Goal: Obtain resource: Download file/media

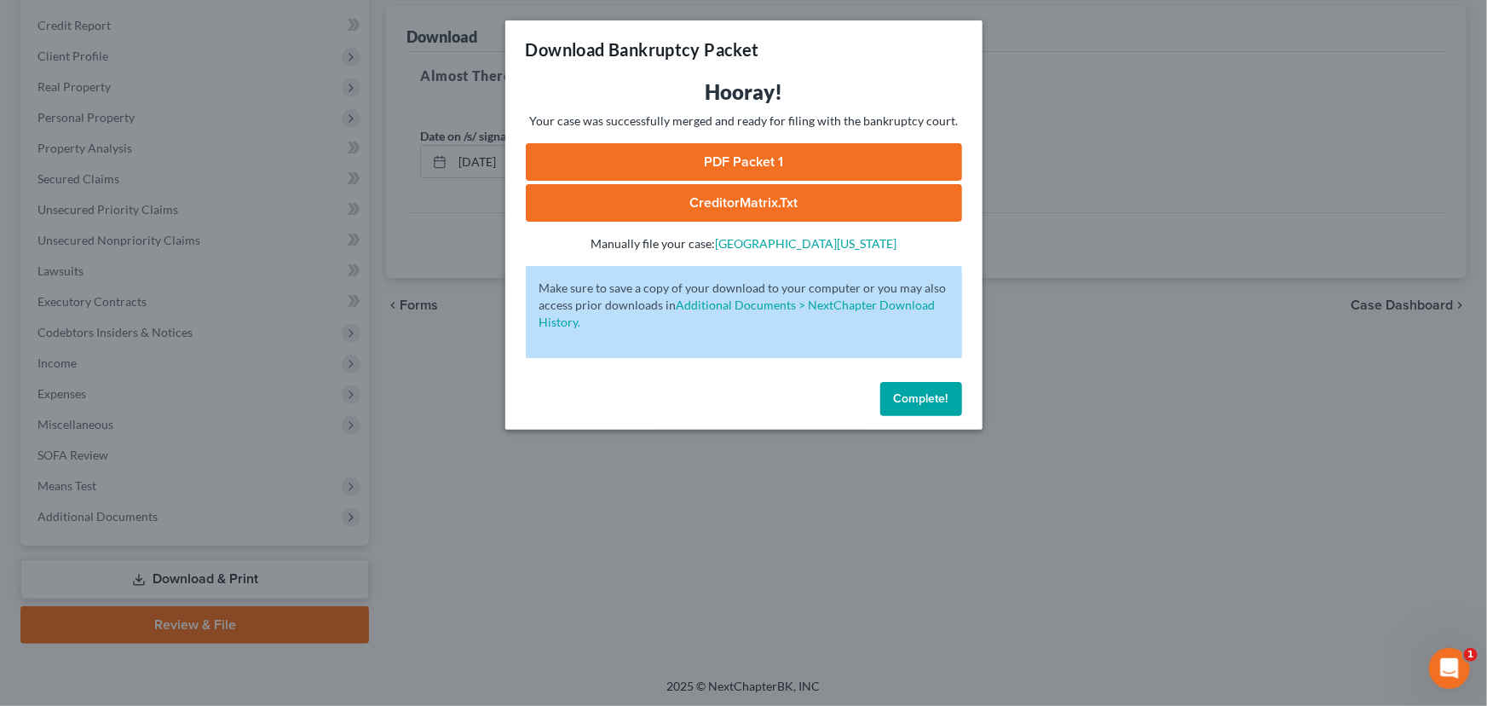
click at [934, 396] on span "Complete!" at bounding box center [921, 398] width 55 height 14
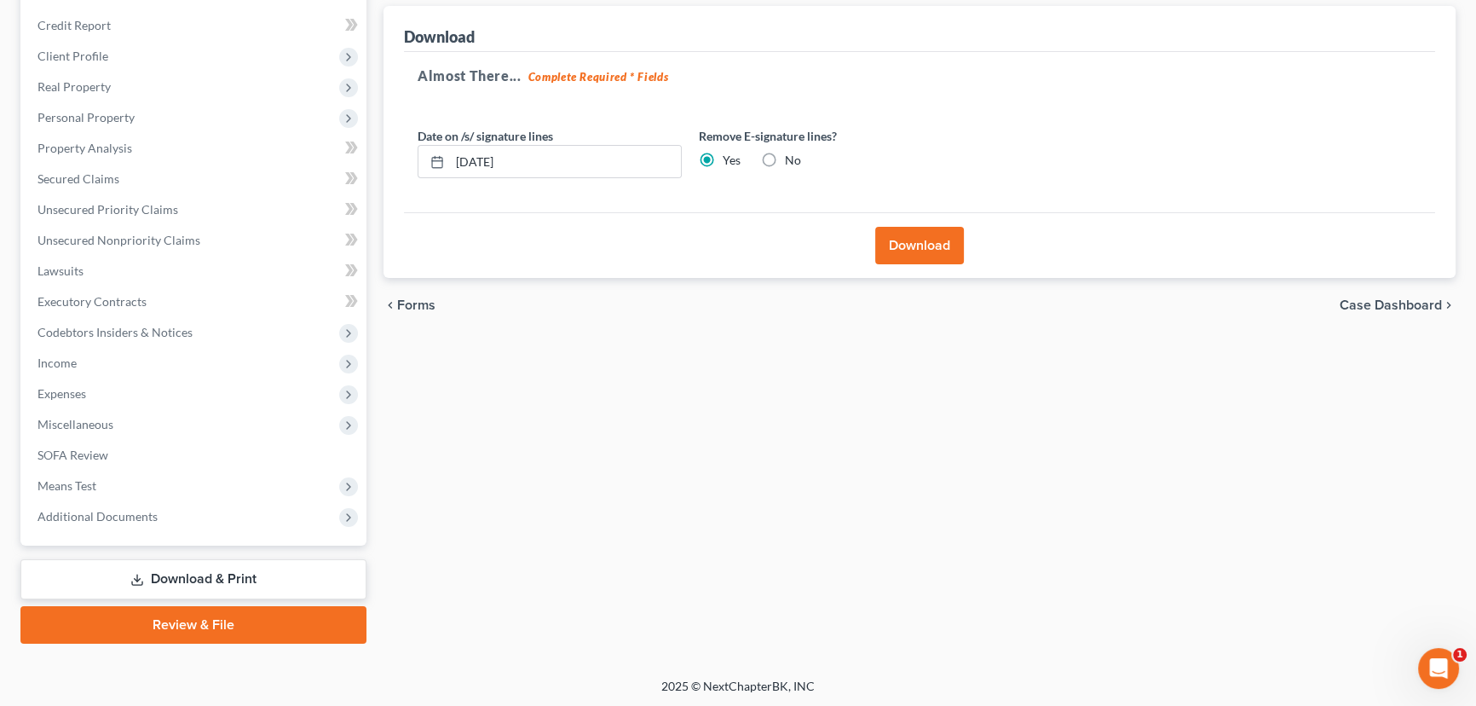
click at [785, 160] on label "No" at bounding box center [793, 160] width 16 height 17
click at [792, 160] on input "No" at bounding box center [797, 157] width 11 height 11
radio input "true"
radio input "false"
click at [909, 234] on button "Download" at bounding box center [919, 245] width 89 height 37
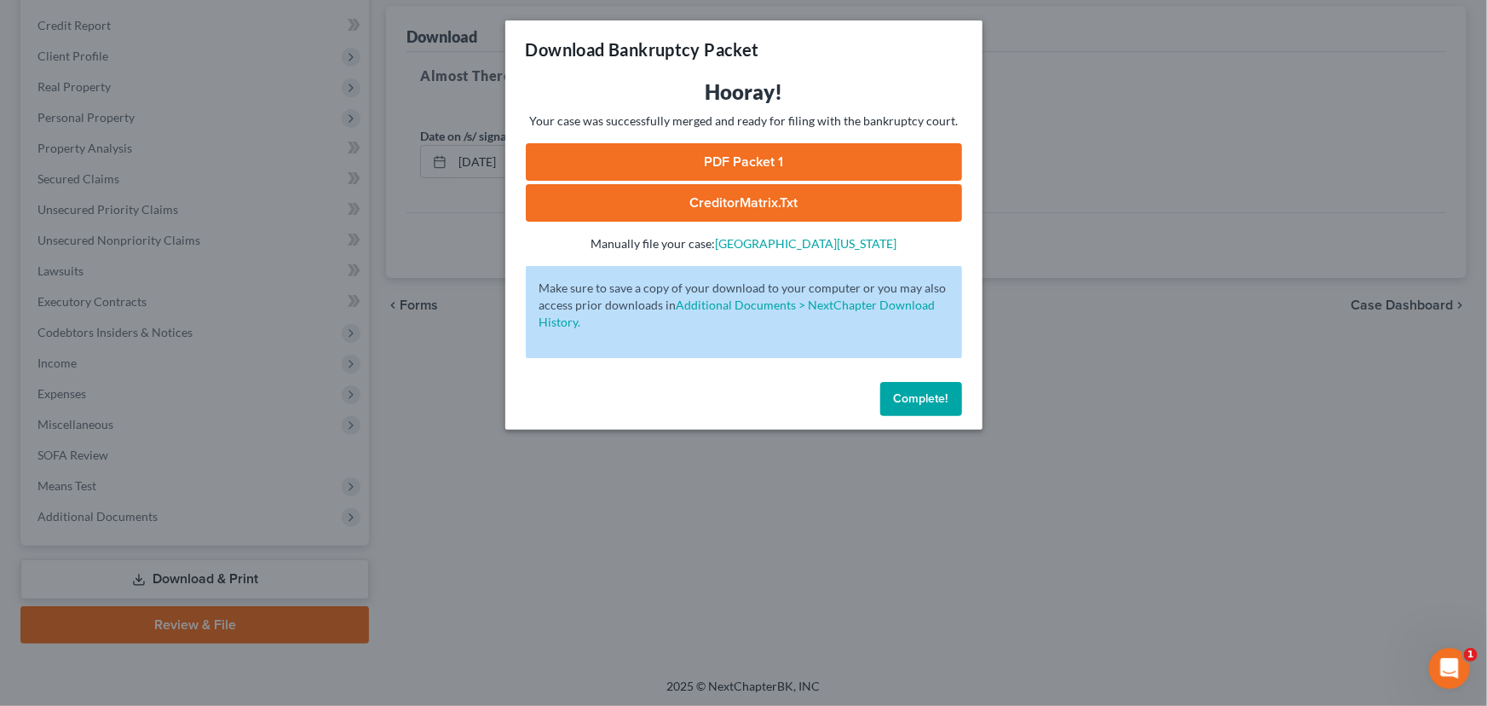
click at [706, 165] on link "PDF Packet 1" at bounding box center [744, 161] width 436 height 37
click at [914, 409] on button "Complete!" at bounding box center [921, 399] width 82 height 34
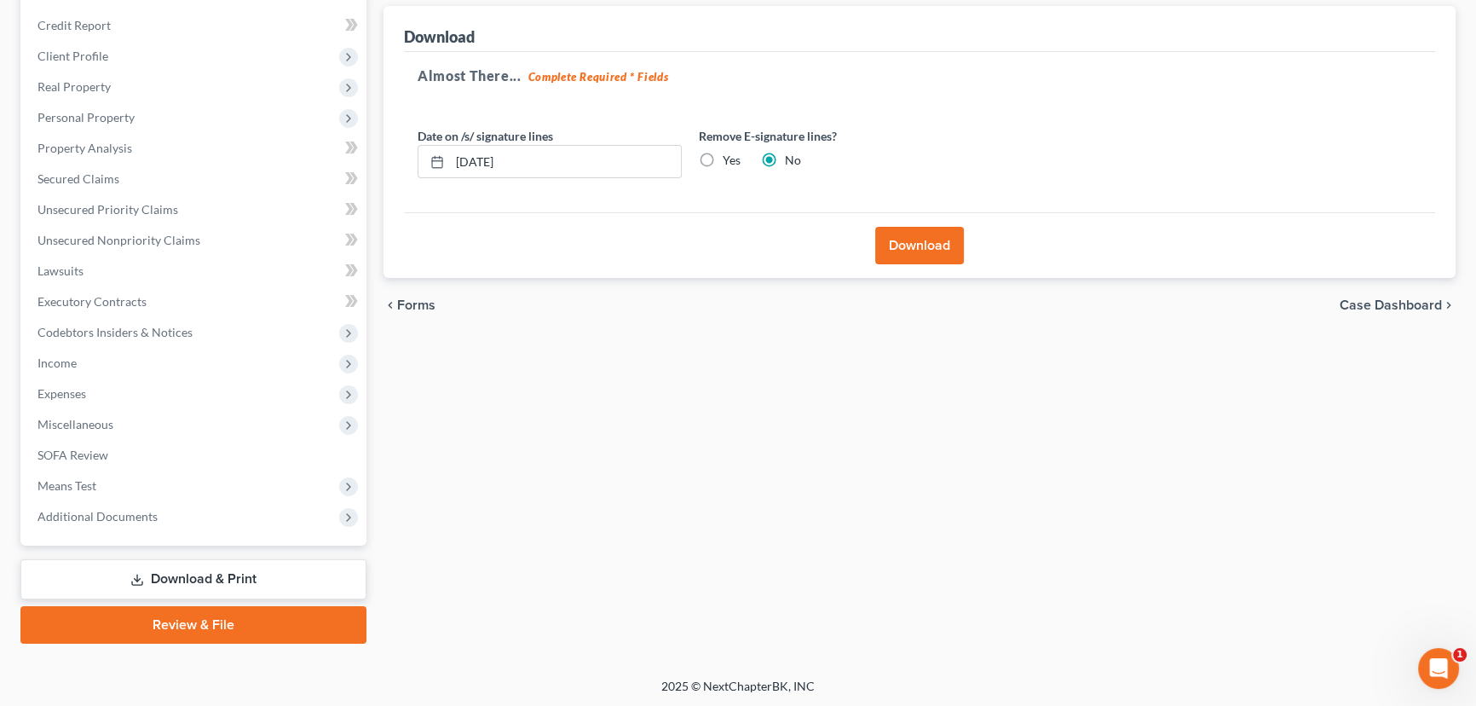
click at [204, 574] on link "Download & Print" at bounding box center [193, 579] width 346 height 40
click at [47, 447] on span "SOFA Review" at bounding box center [72, 454] width 71 height 14
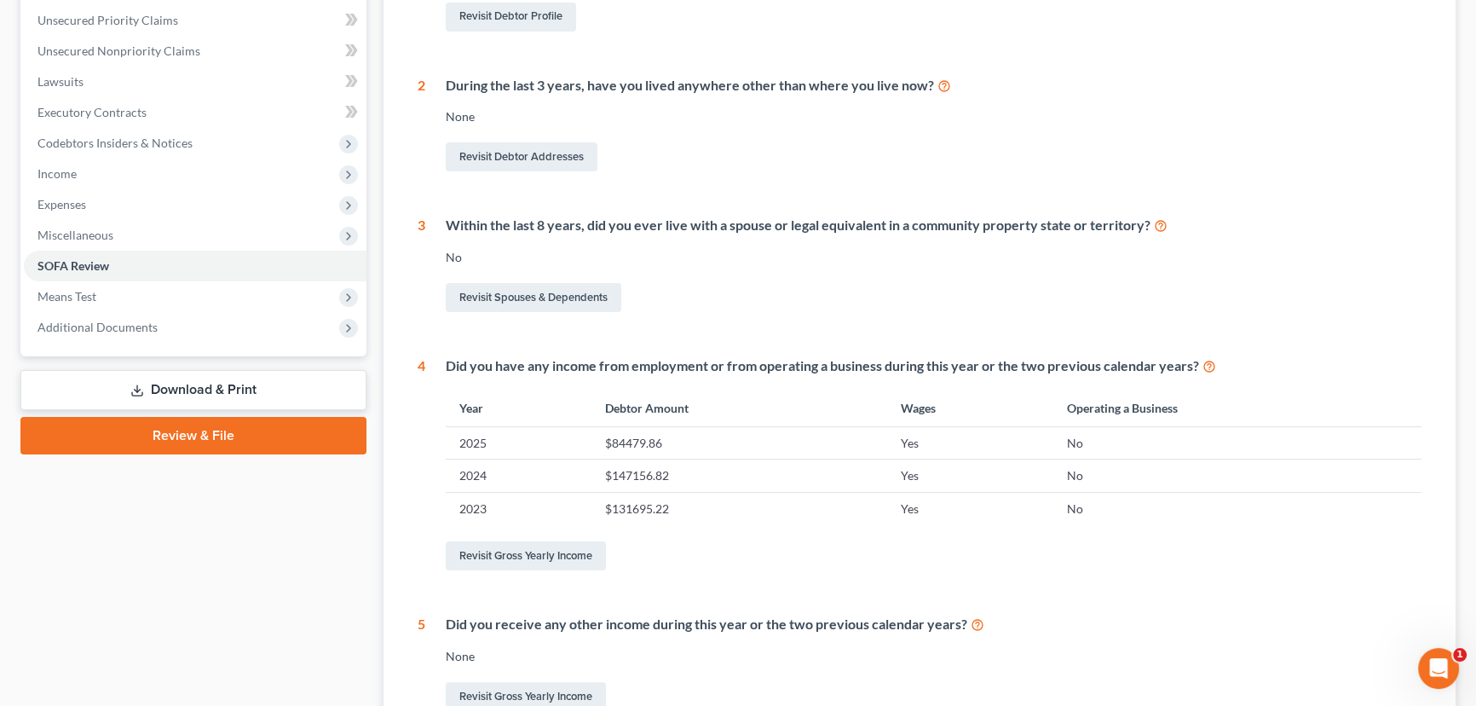
click at [193, 384] on link "Download & Print" at bounding box center [193, 390] width 346 height 40
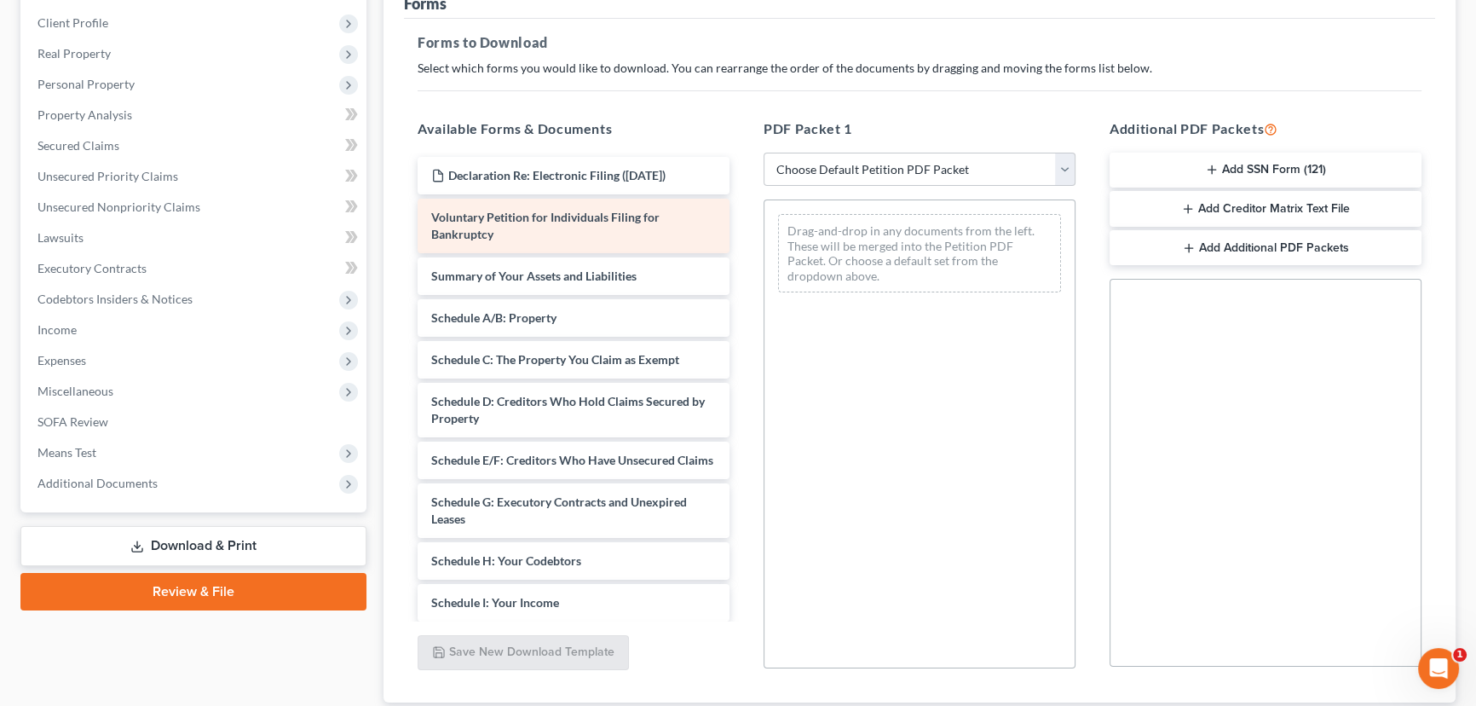
scroll to position [232, 0]
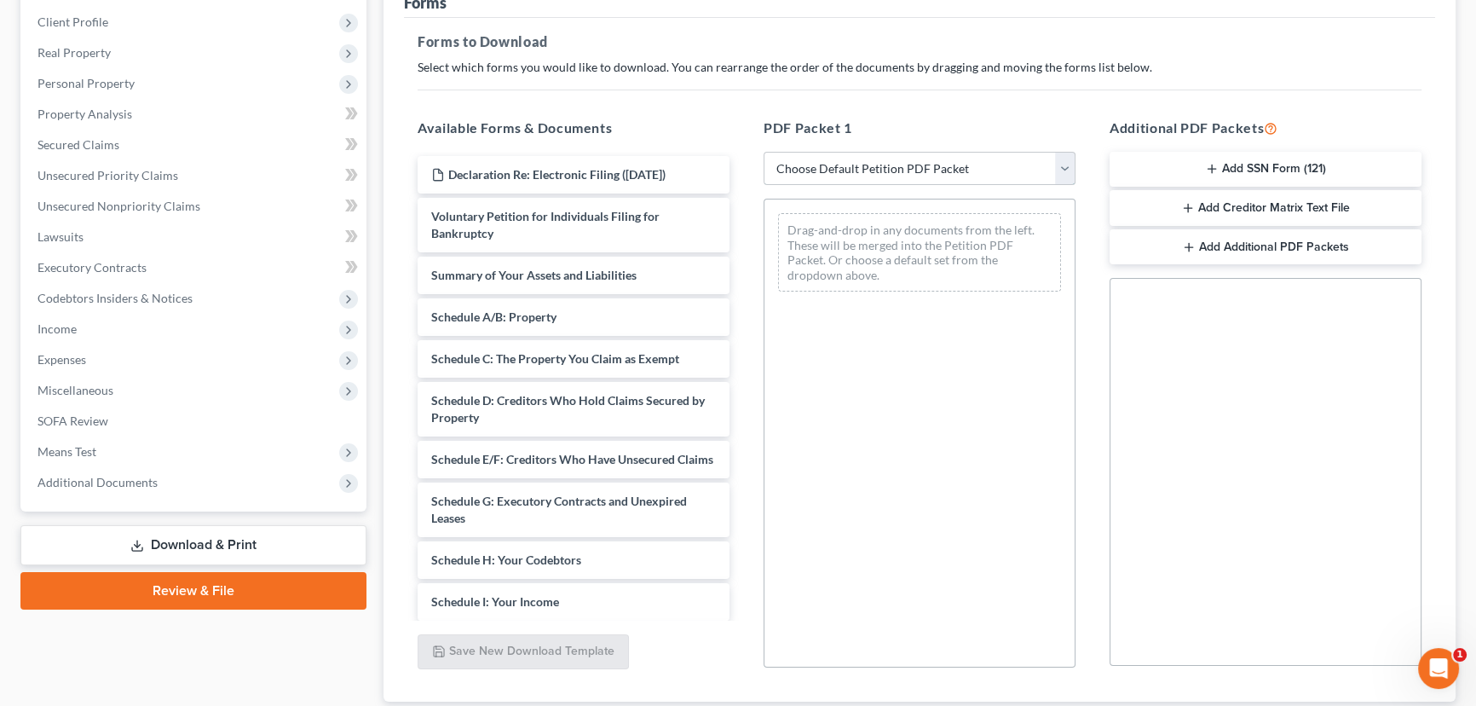
click at [1071, 159] on select "Choose Default Petition PDF Packet Complete Bankruptcy Petition (all forms and …" at bounding box center [920, 169] width 312 height 34
select select "1"
click at [769, 152] on select "Choose Default Petition PDF Packet Complete Bankruptcy Petition (all forms and …" at bounding box center [920, 169] width 312 height 34
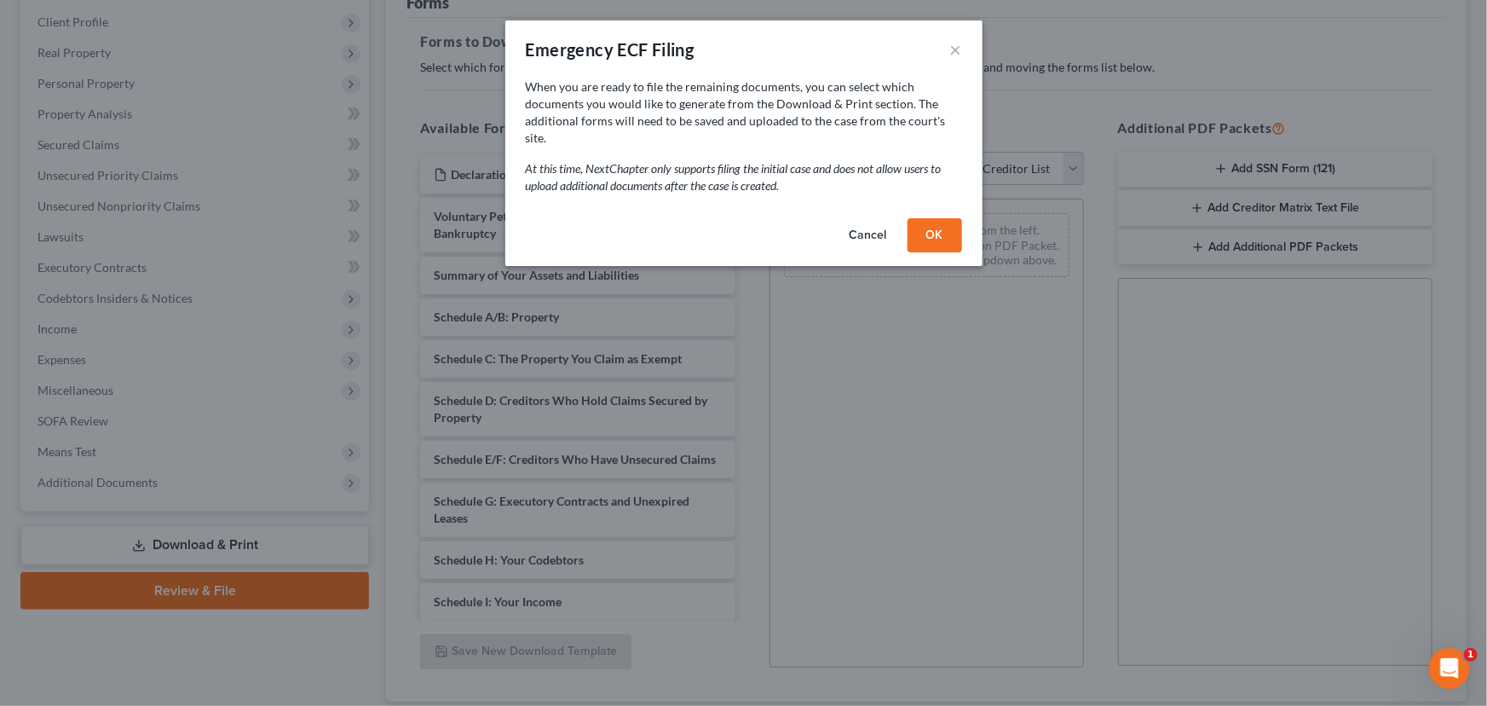
click at [944, 218] on button "OK" at bounding box center [935, 235] width 55 height 34
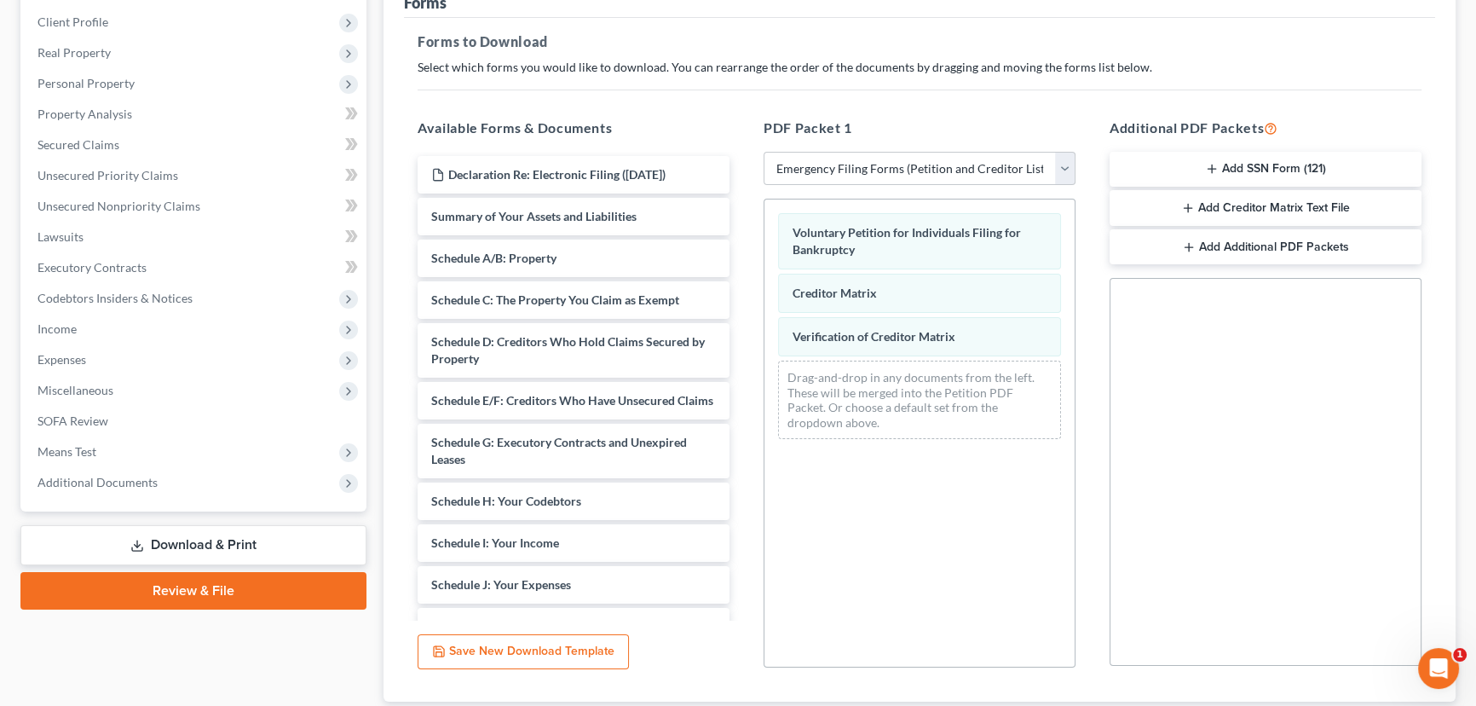
click at [1159, 212] on button "Add Creditor Matrix Text File" at bounding box center [1266, 208] width 312 height 36
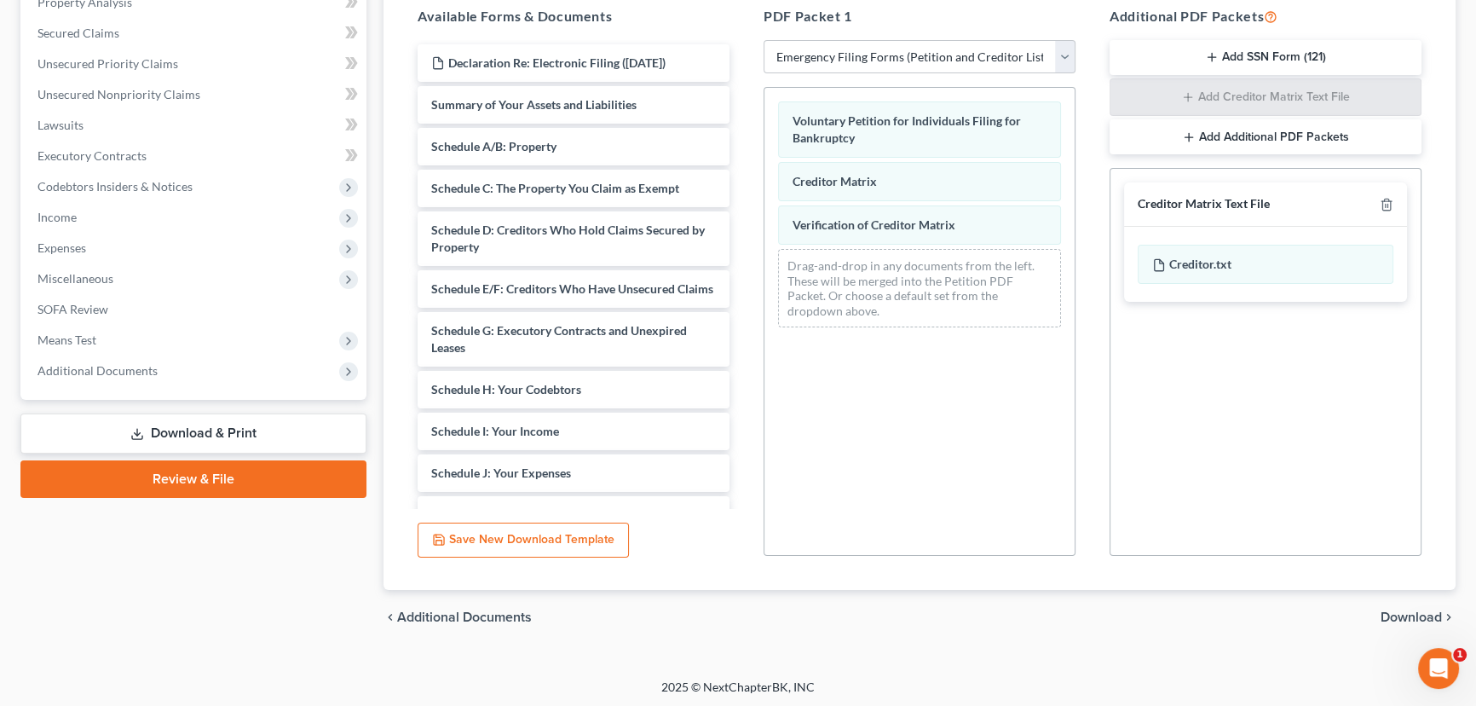
scroll to position [345, 0]
click at [1416, 614] on span "Download" at bounding box center [1411, 615] width 61 height 14
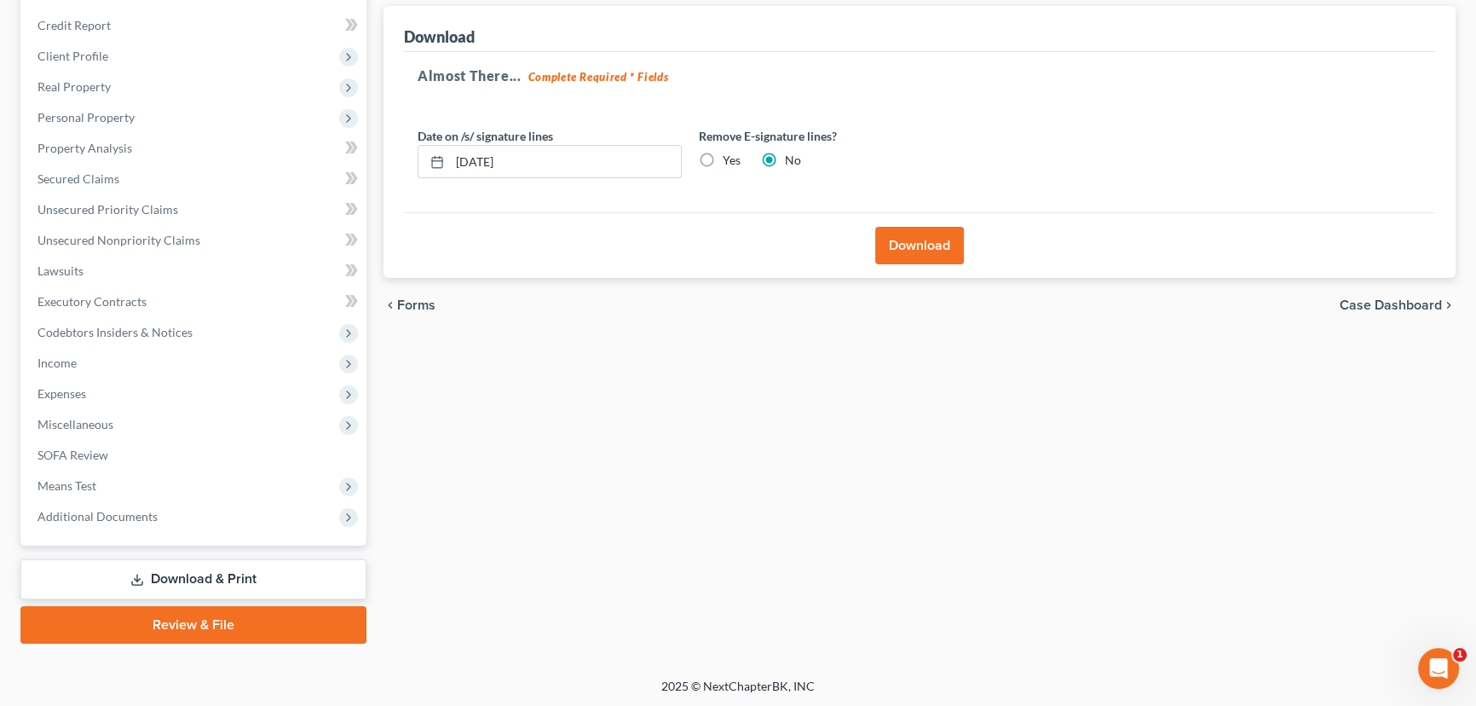
click at [913, 237] on button "Download" at bounding box center [919, 245] width 89 height 37
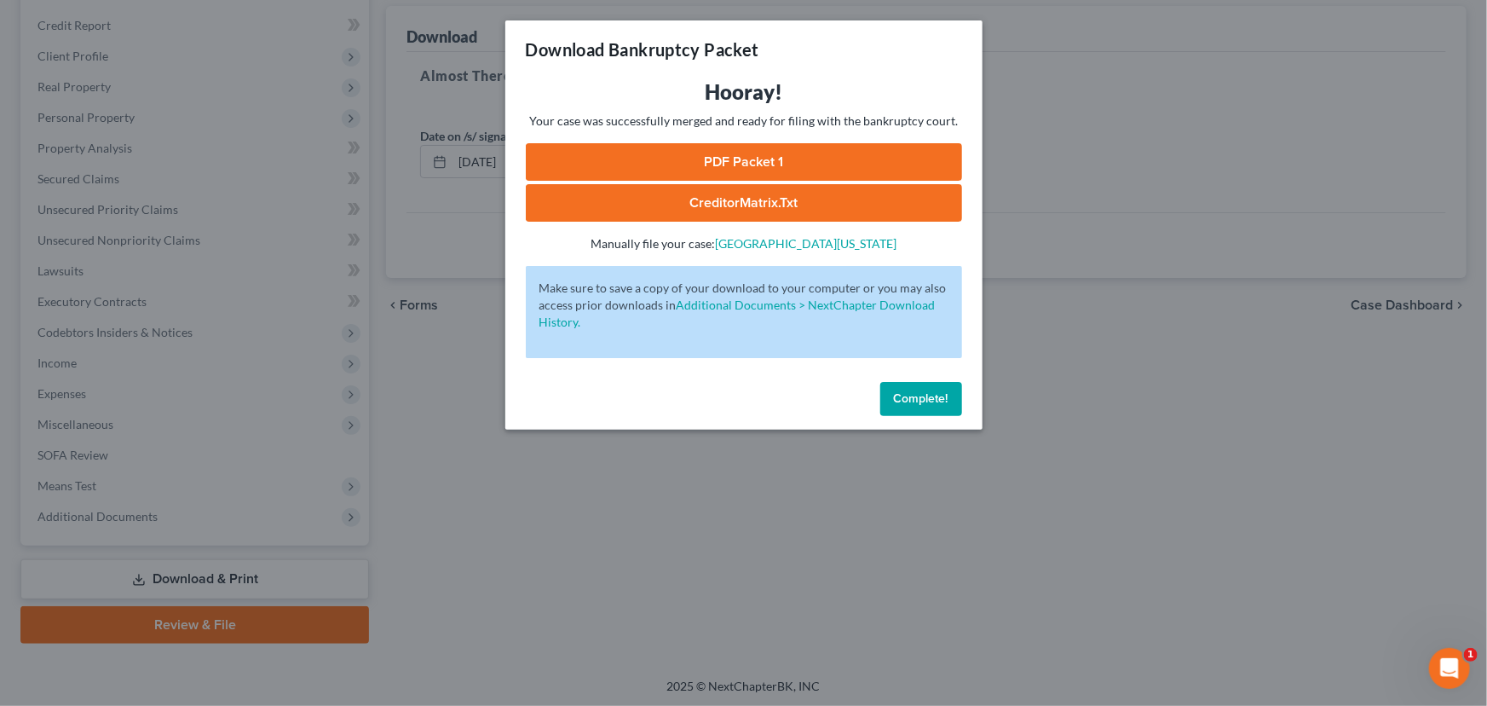
click at [711, 161] on link "PDF Packet 1" at bounding box center [744, 161] width 436 height 37
click at [764, 205] on link "CreditorMatrix.txt" at bounding box center [744, 202] width 436 height 37
click at [912, 407] on button "Complete!" at bounding box center [921, 399] width 82 height 34
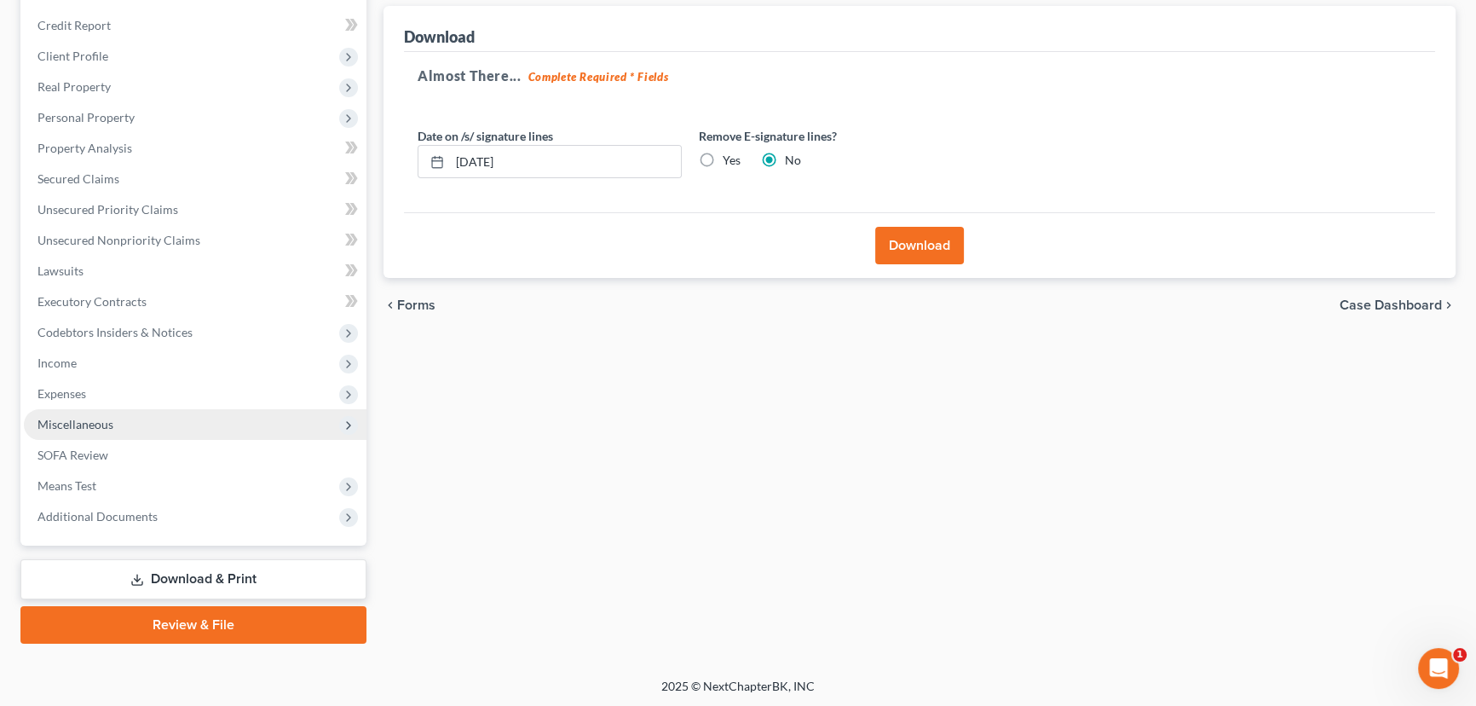
click at [76, 424] on span "Miscellaneous" at bounding box center [75, 424] width 76 height 14
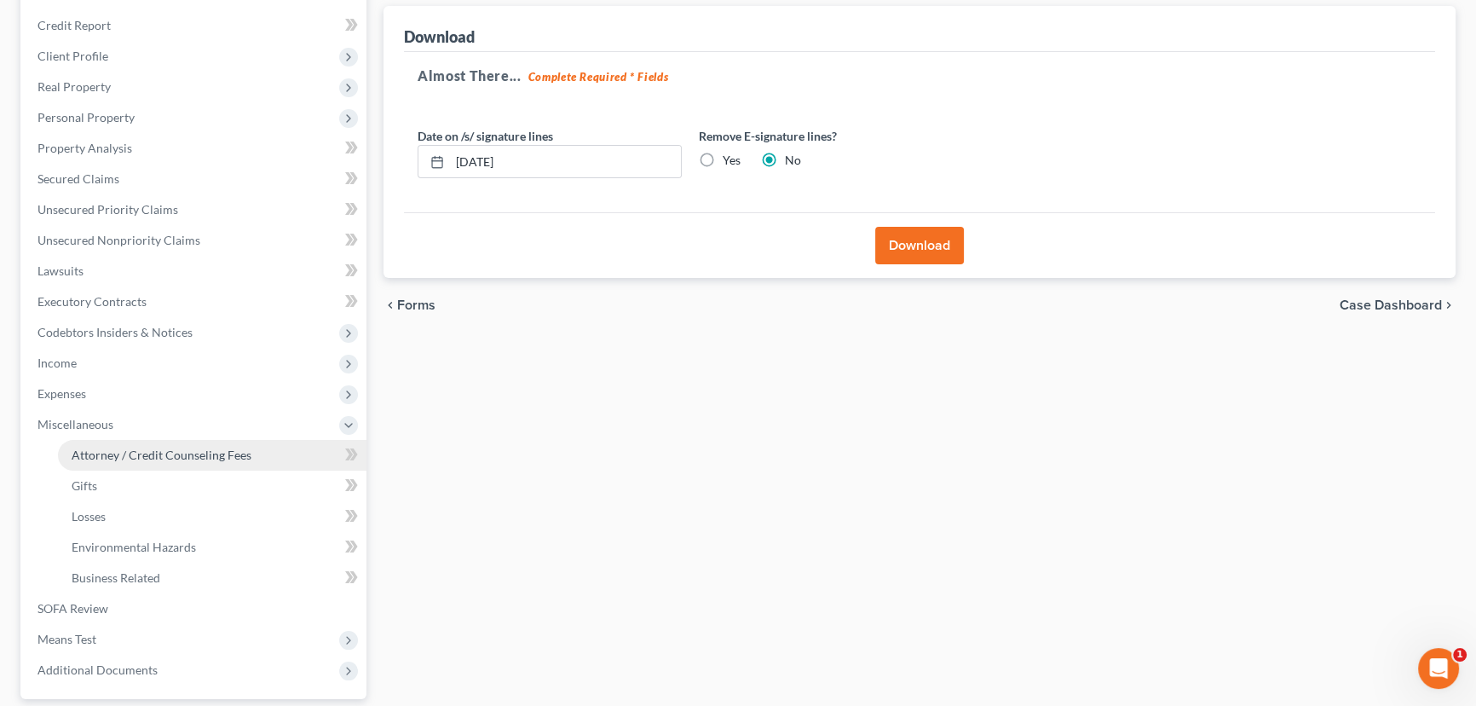
click at [89, 456] on span "Attorney / Credit Counseling Fees" at bounding box center [162, 454] width 180 height 14
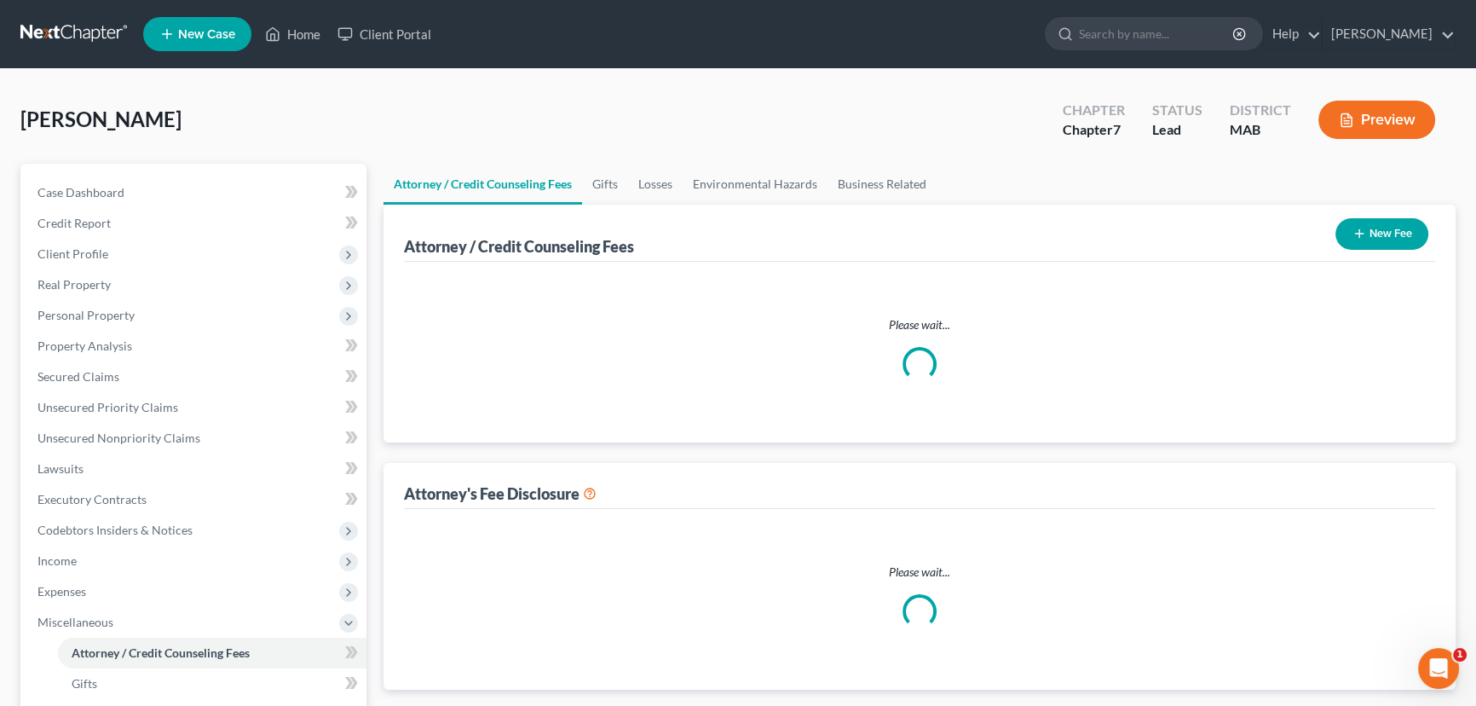
select select "3"
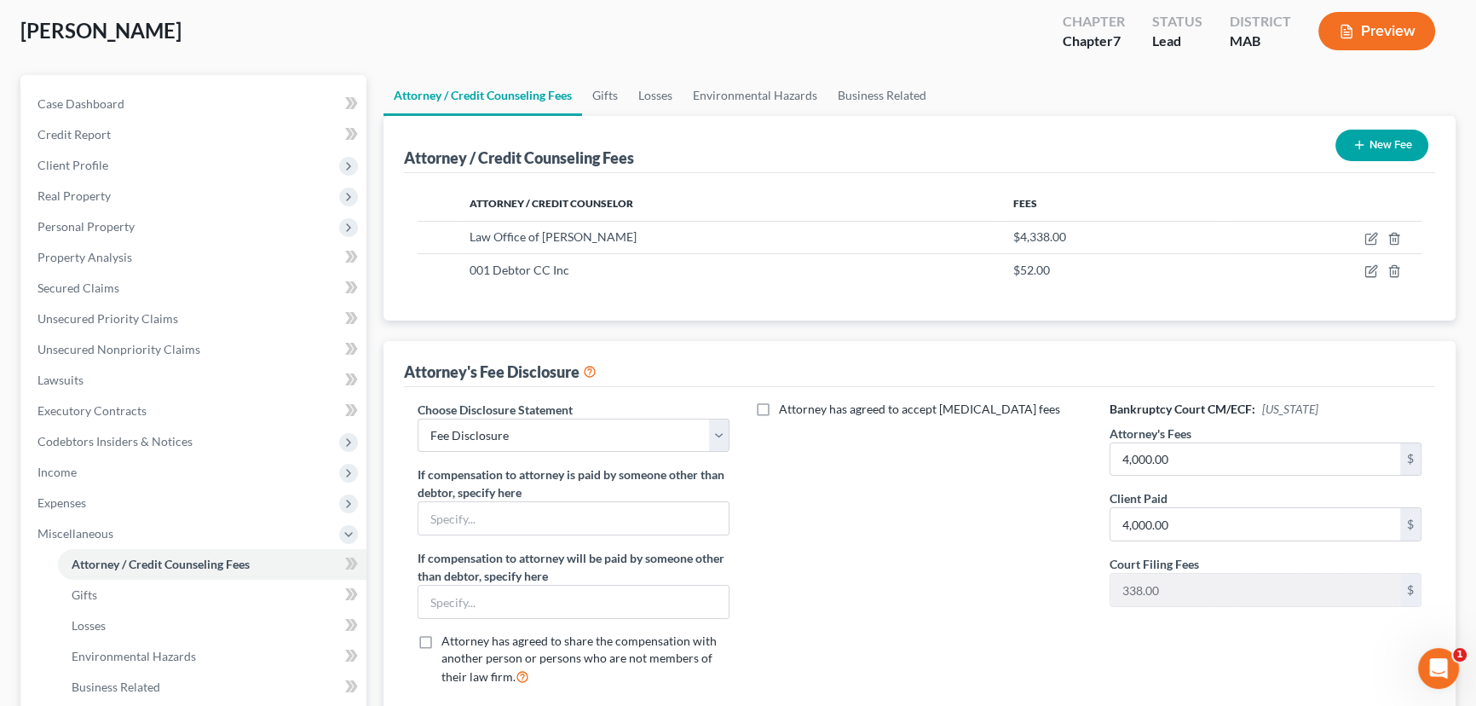
scroll to position [154, 0]
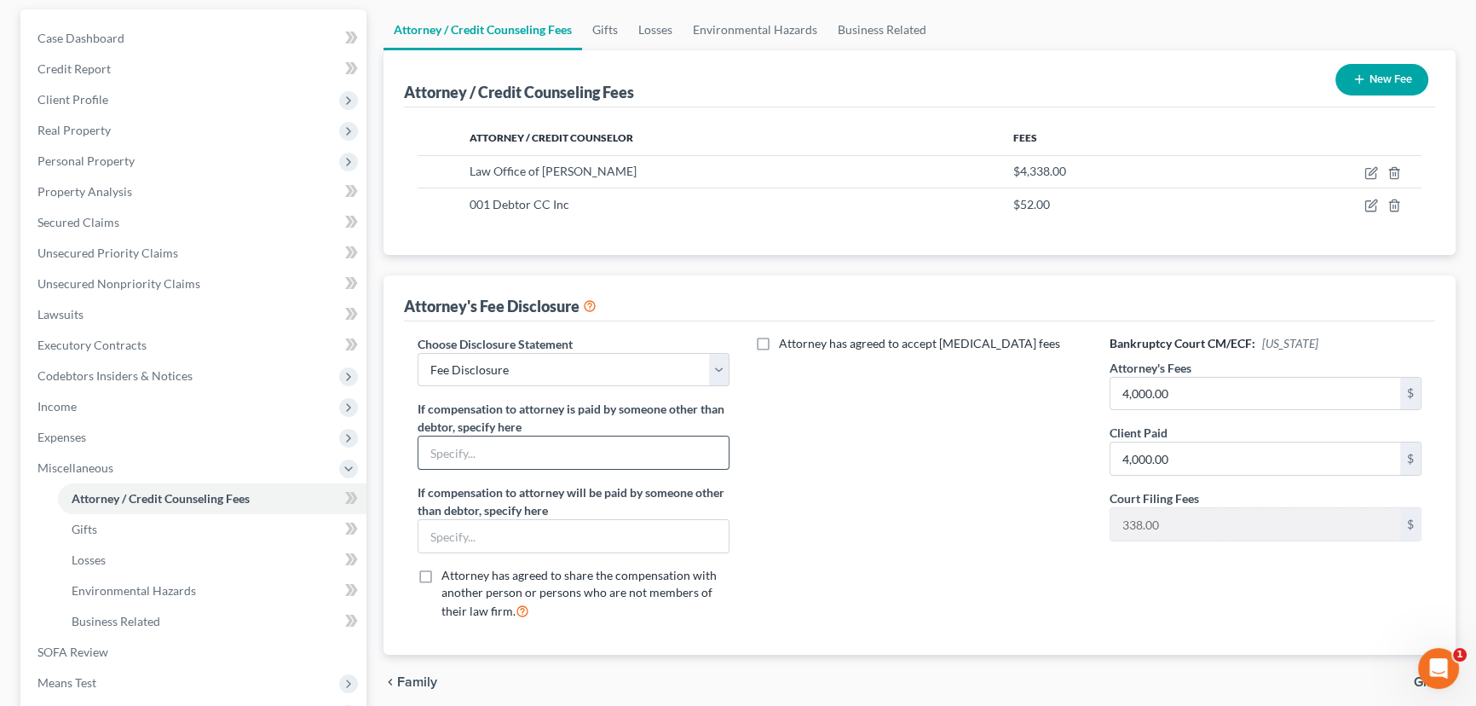
click at [440, 449] on input "text" at bounding box center [573, 452] width 310 height 32
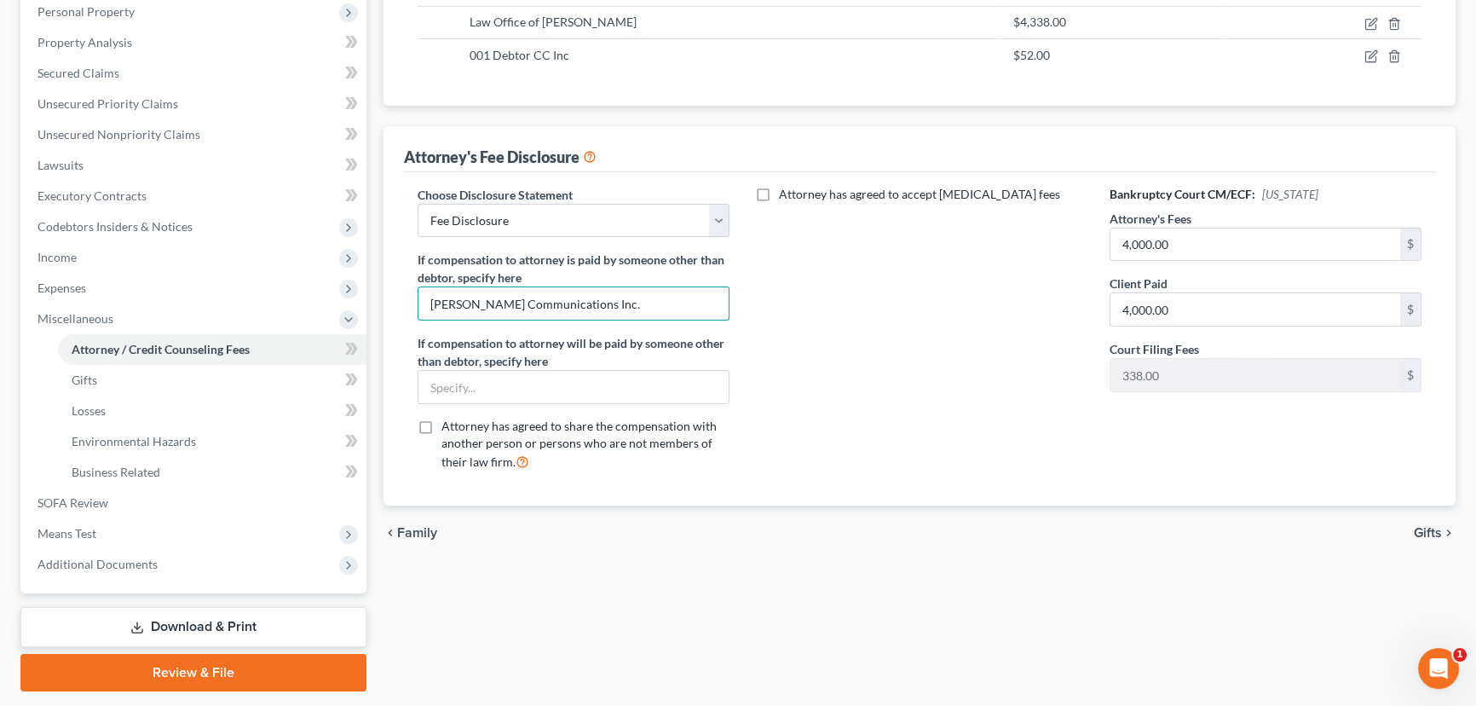
scroll to position [351, 0]
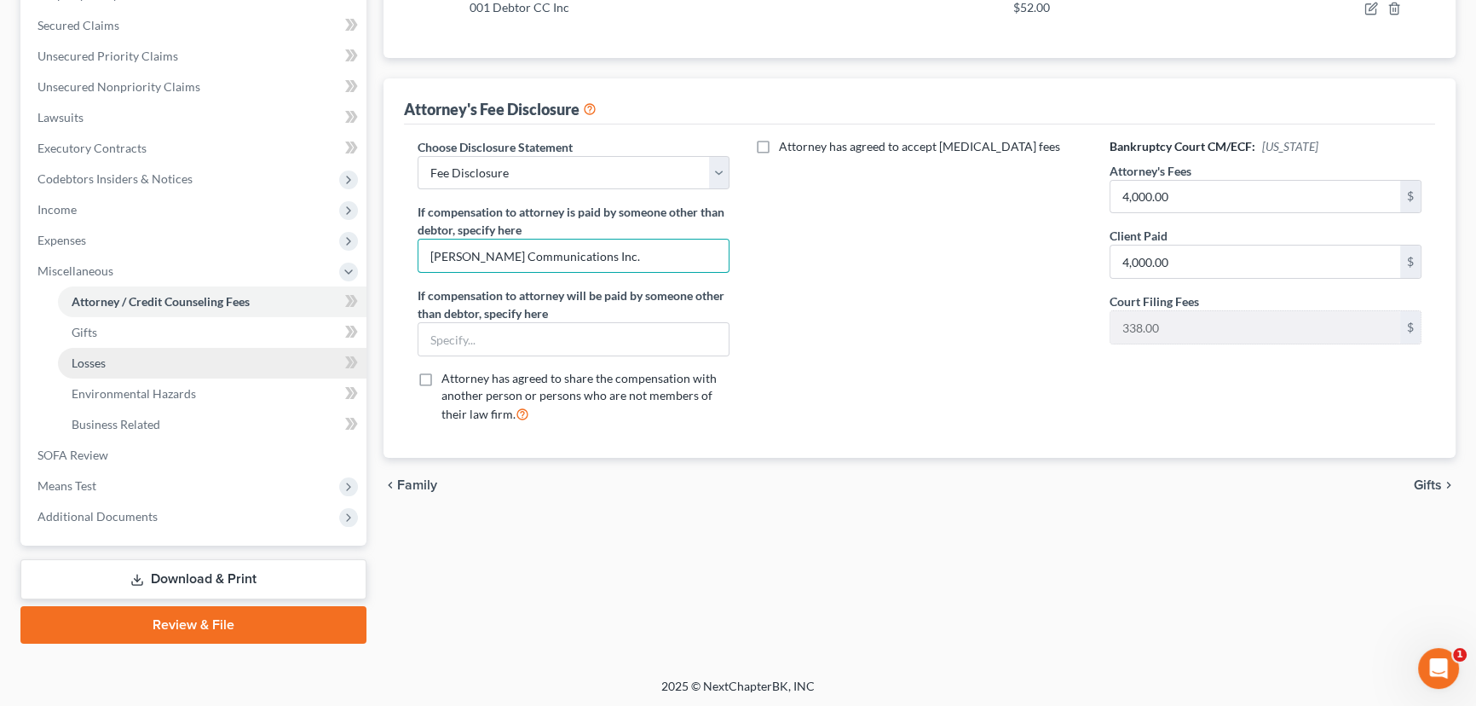
type input "[PERSON_NAME] Communications Inc."
click at [85, 358] on span "Losses" at bounding box center [89, 362] width 34 height 14
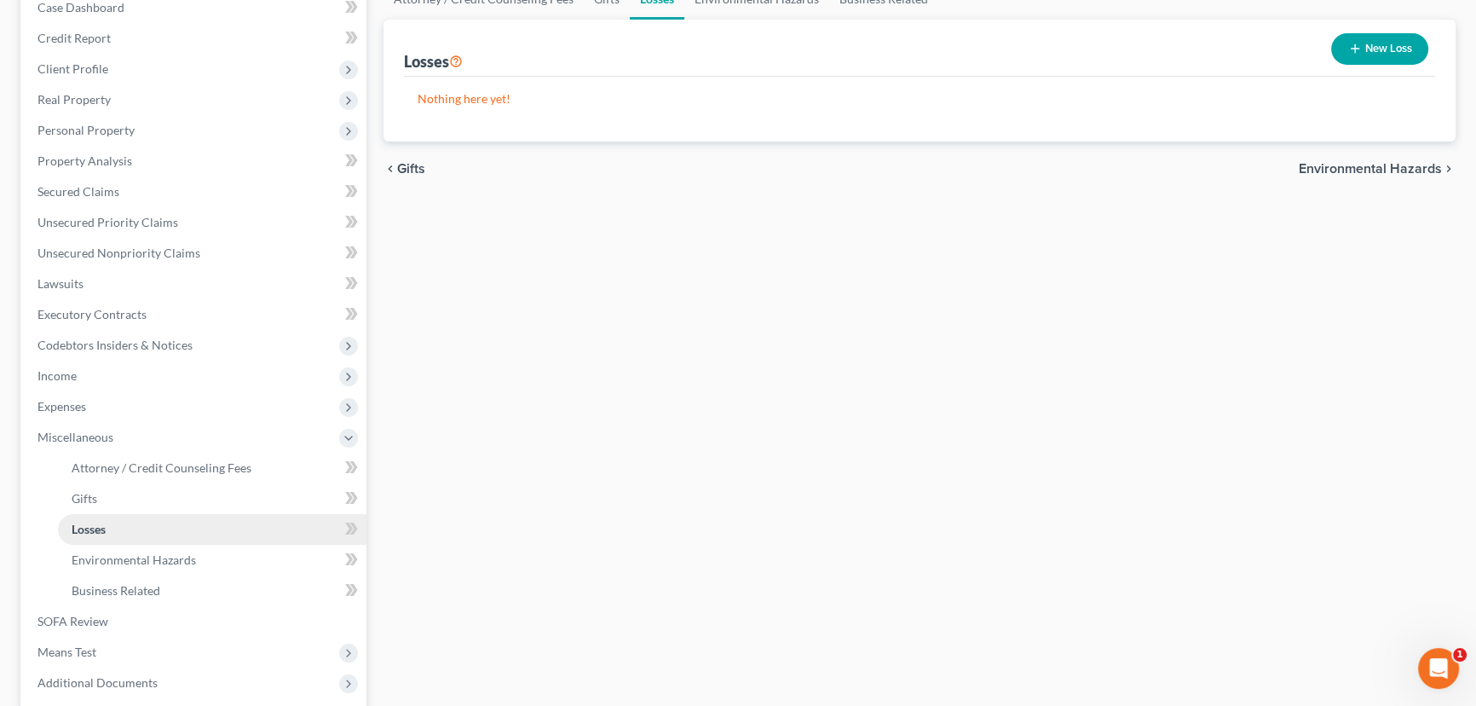
scroll to position [309, 0]
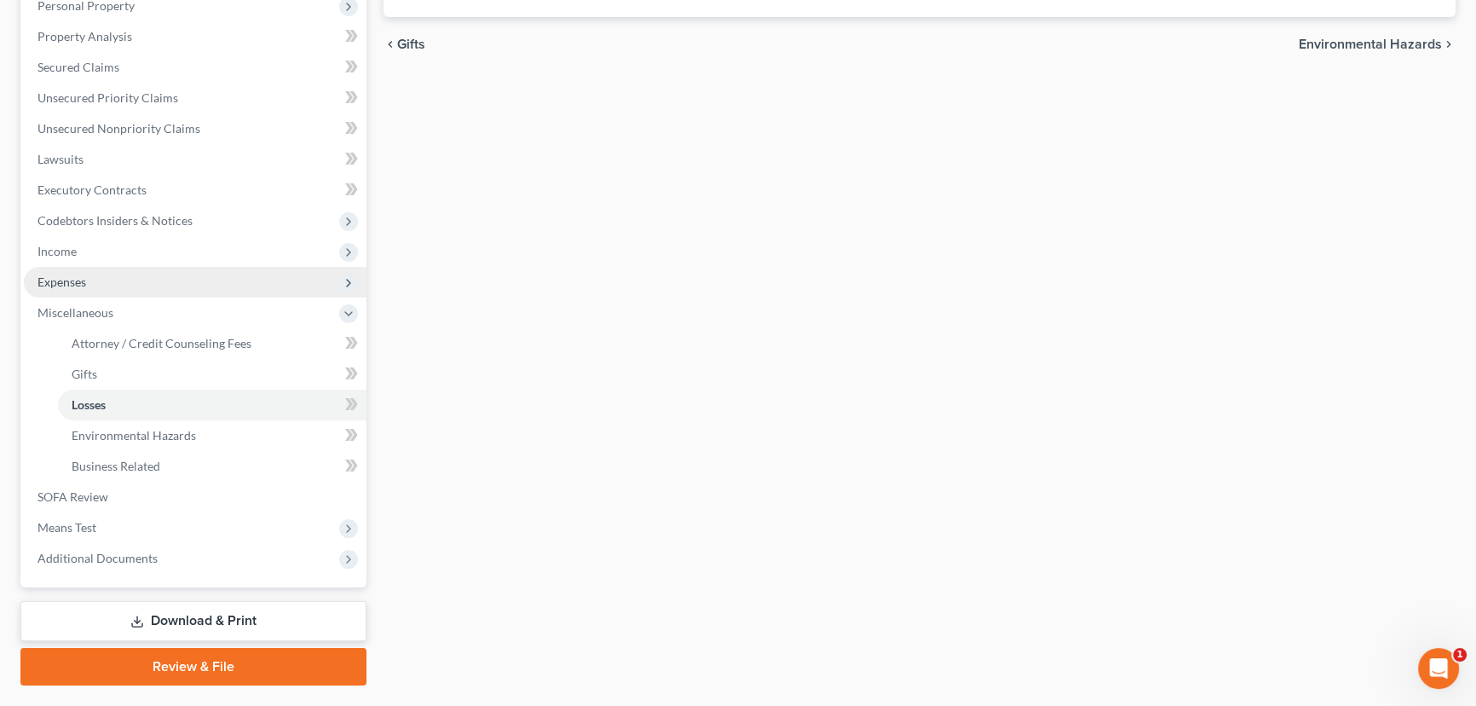
click at [72, 283] on span "Expenses" at bounding box center [61, 281] width 49 height 14
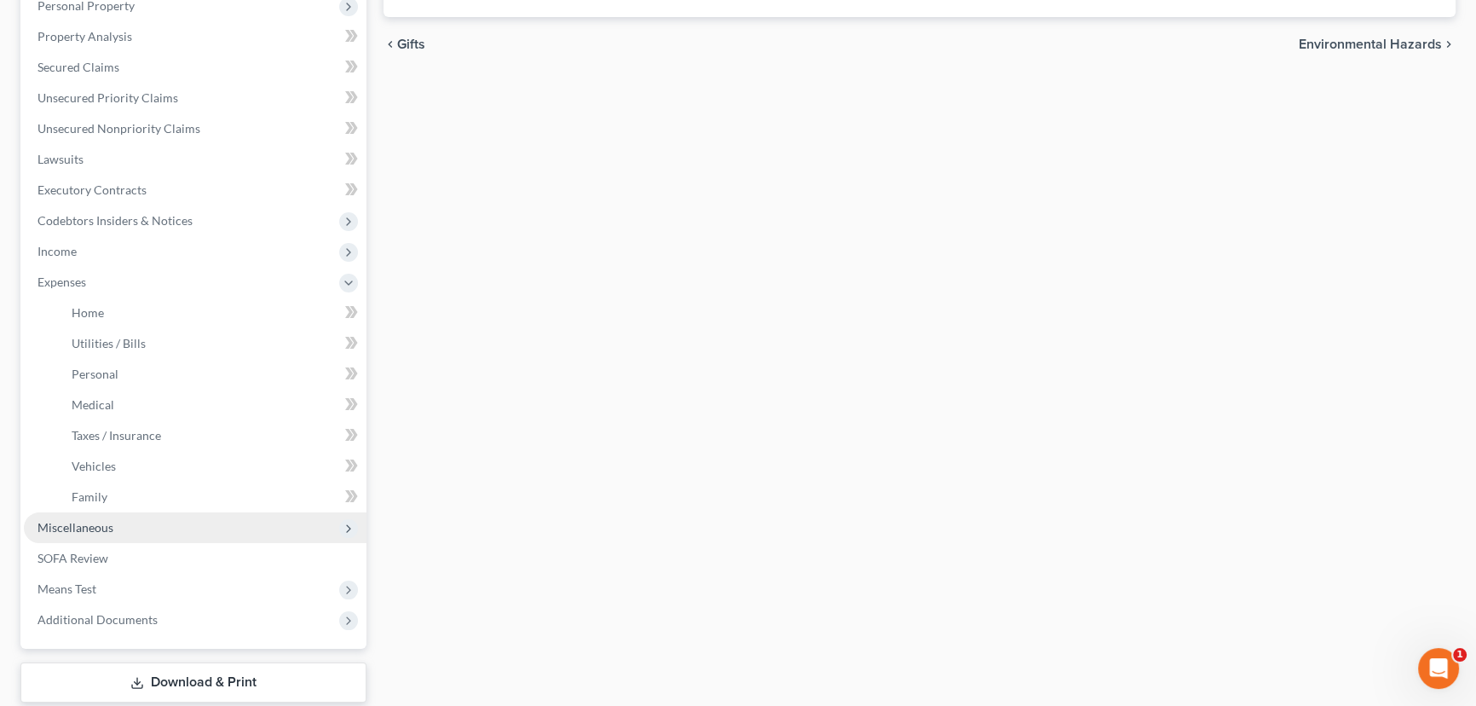
click at [85, 526] on span "Miscellaneous" at bounding box center [75, 527] width 76 height 14
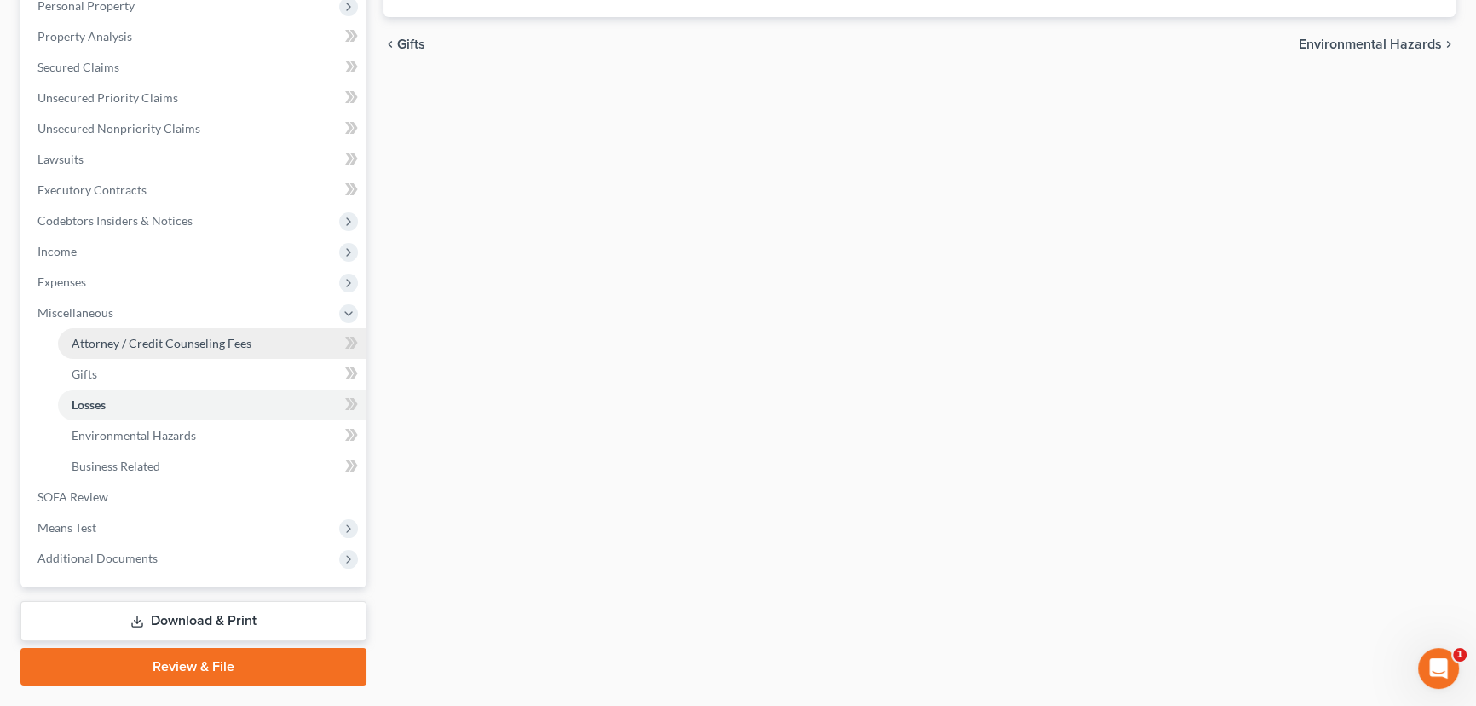
click at [107, 347] on span "Attorney / Credit Counseling Fees" at bounding box center [162, 343] width 180 height 14
select select "3"
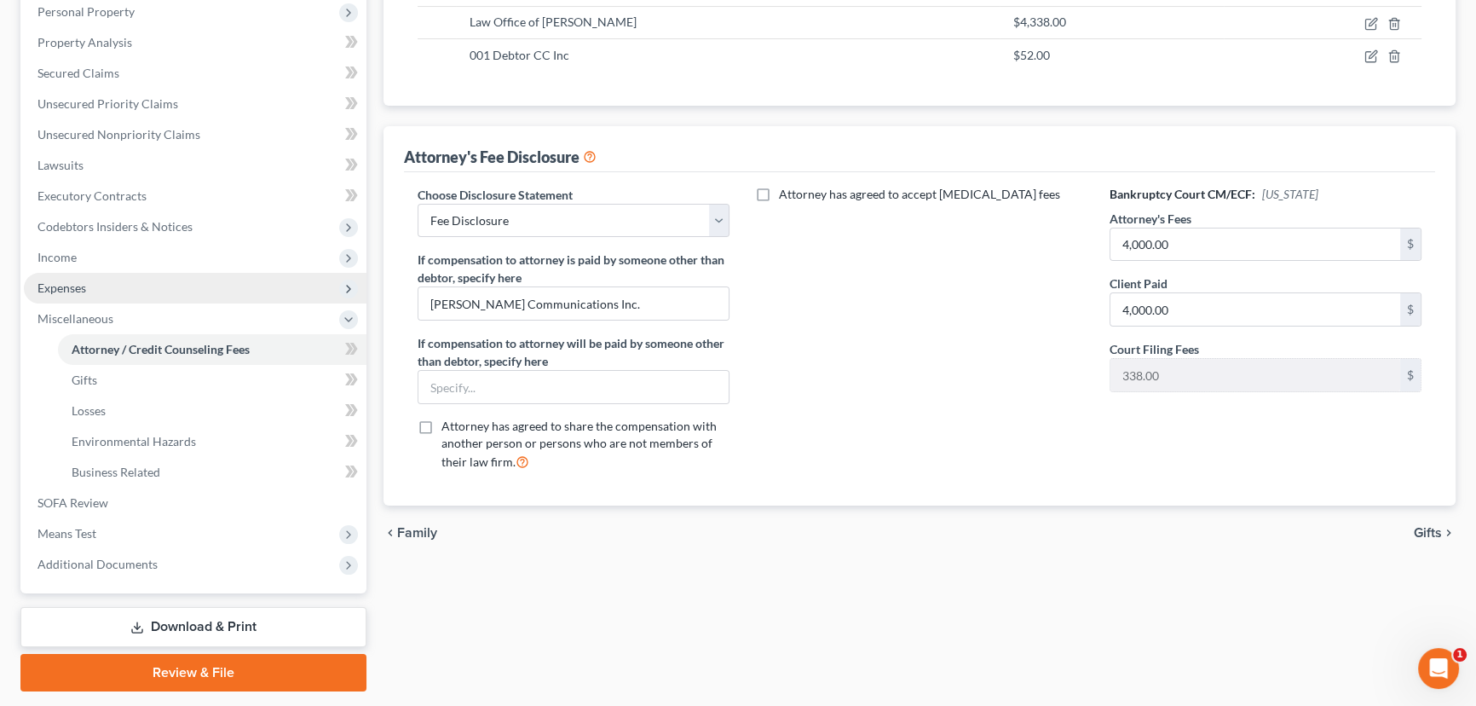
scroll to position [309, 0]
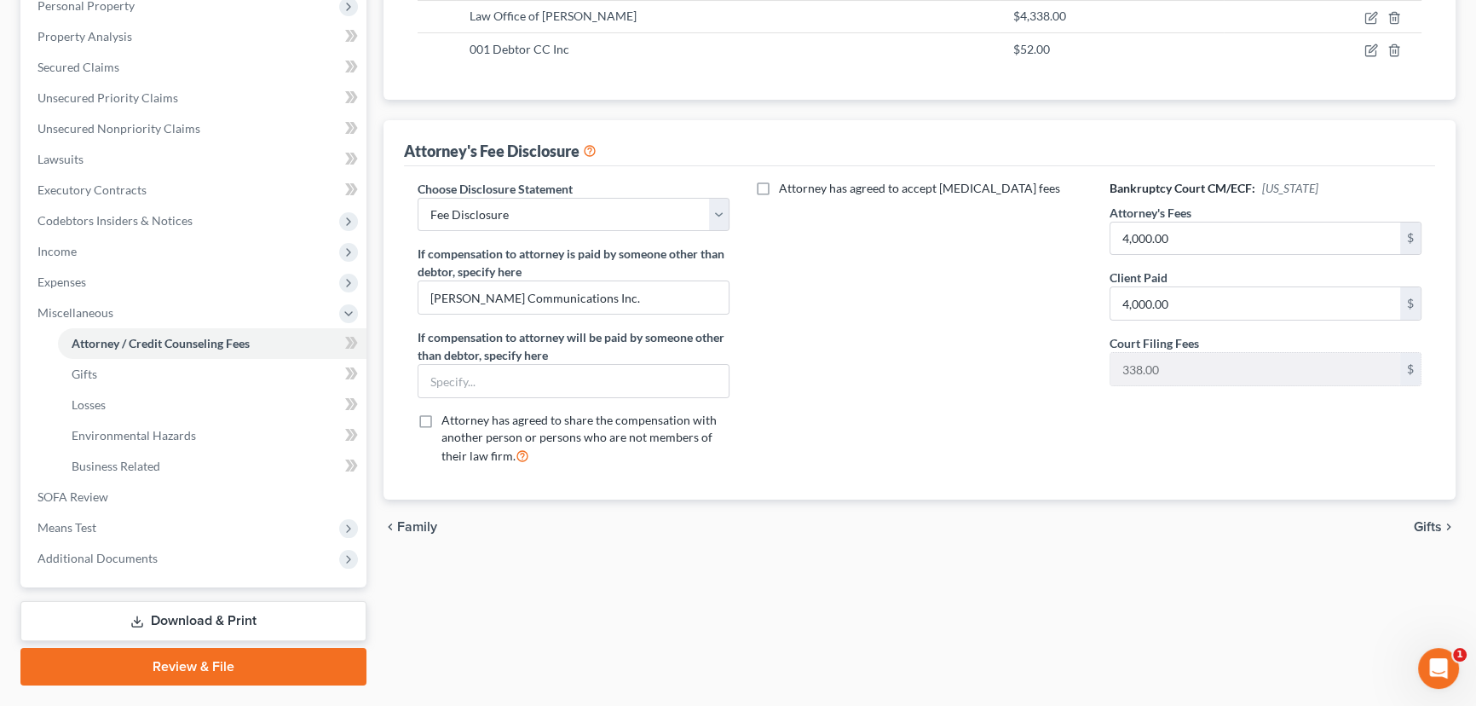
click at [167, 615] on link "Download & Print" at bounding box center [193, 621] width 346 height 40
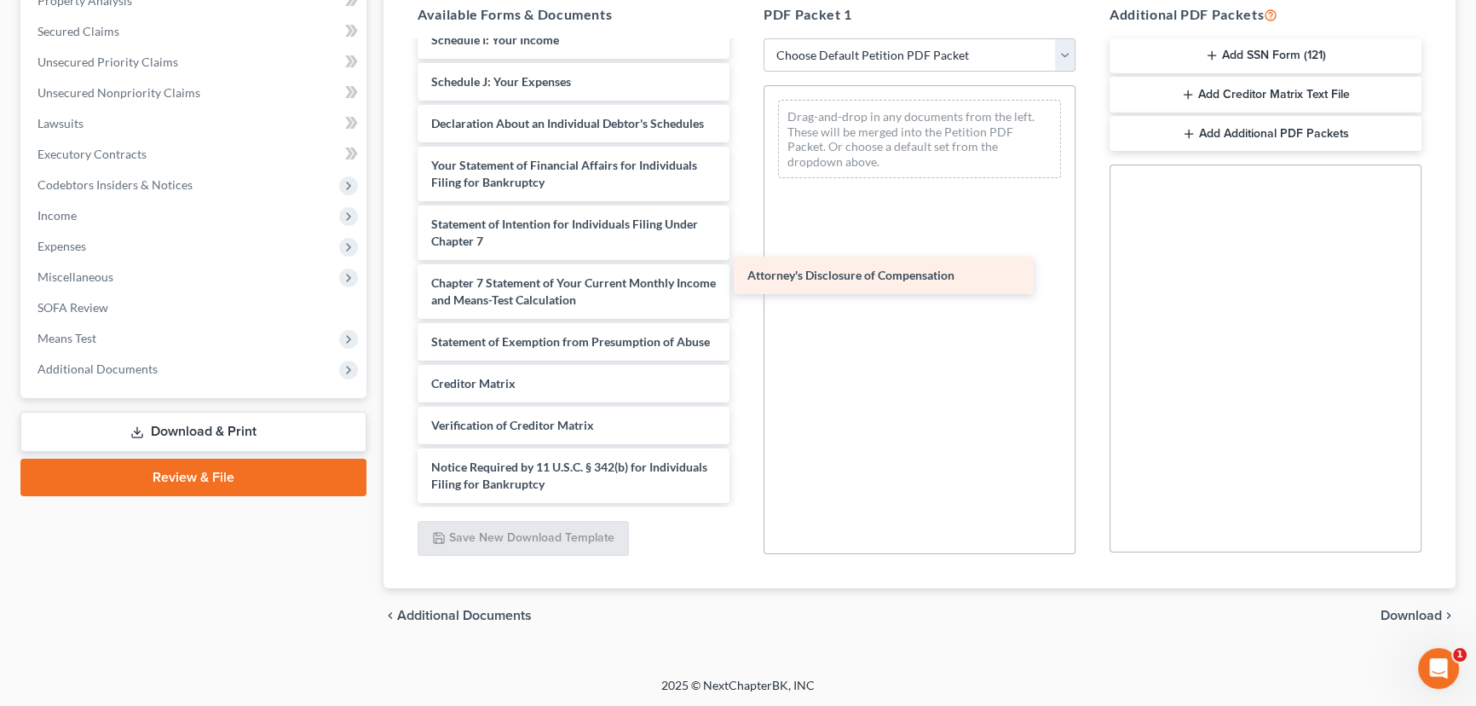
scroll to position [499, 0]
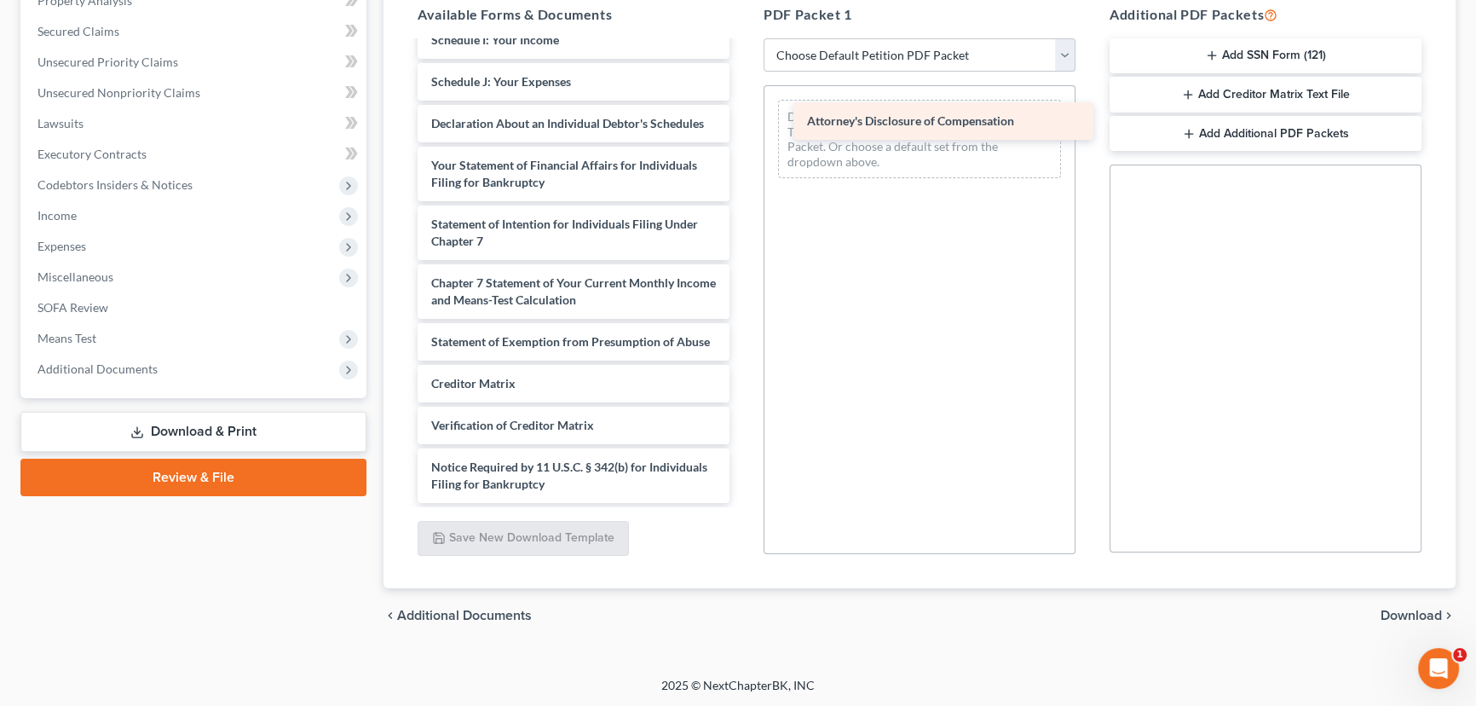
drag, startPoint x: 513, startPoint y: 484, endPoint x: 884, endPoint y: 124, distance: 516.5
click at [743, 124] on div "Attorney's Disclosure of Compensation Declaration Re: Electronic Filing ([DATE]…" at bounding box center [573, 48] width 339 height 908
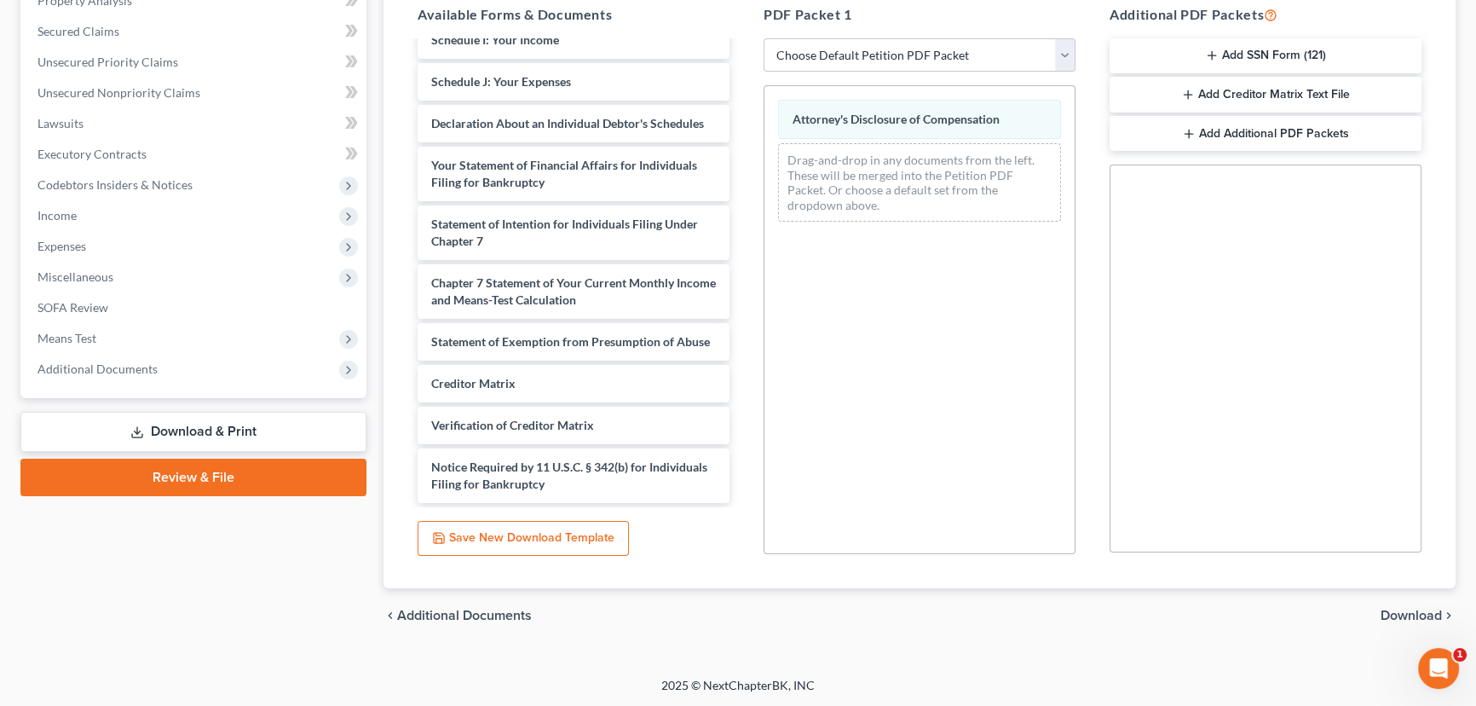
click at [1399, 608] on span "Download" at bounding box center [1411, 615] width 61 height 14
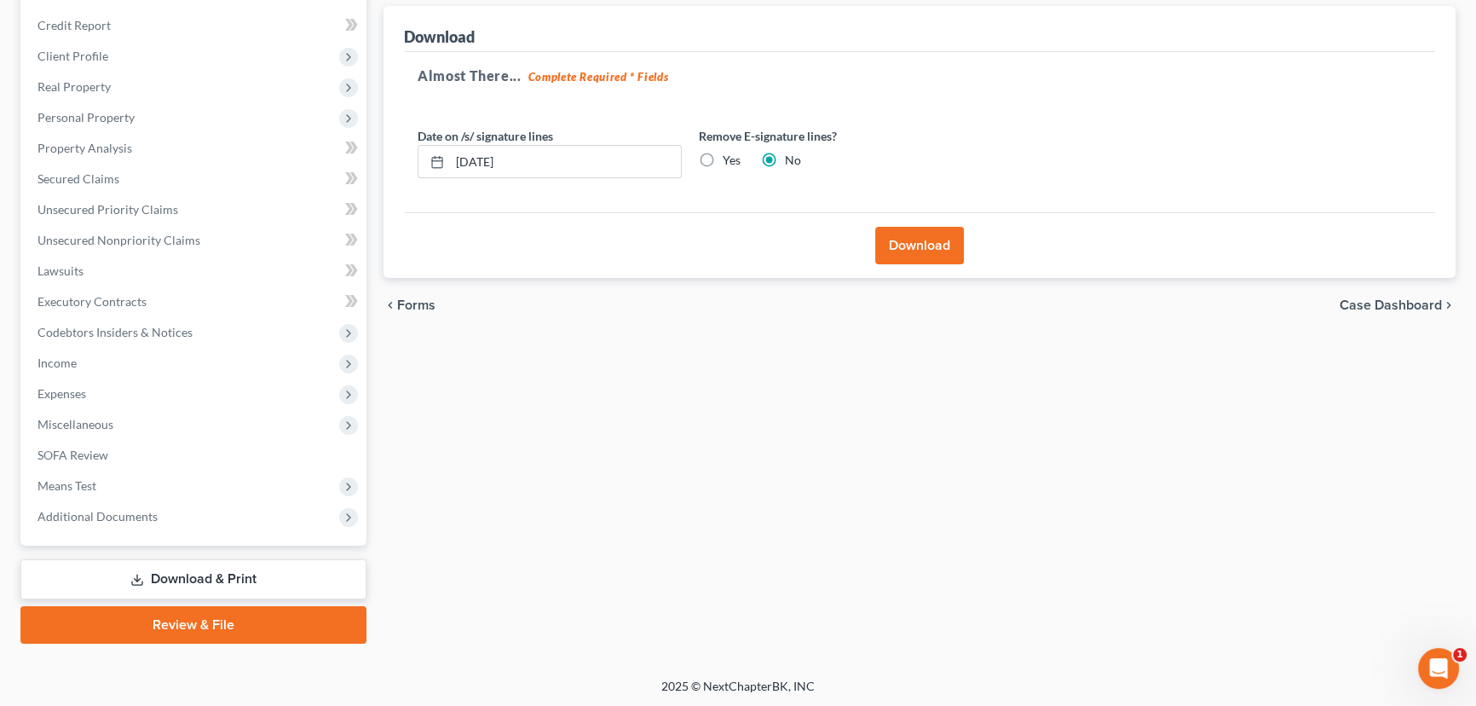
click at [905, 236] on button "Download" at bounding box center [919, 245] width 89 height 37
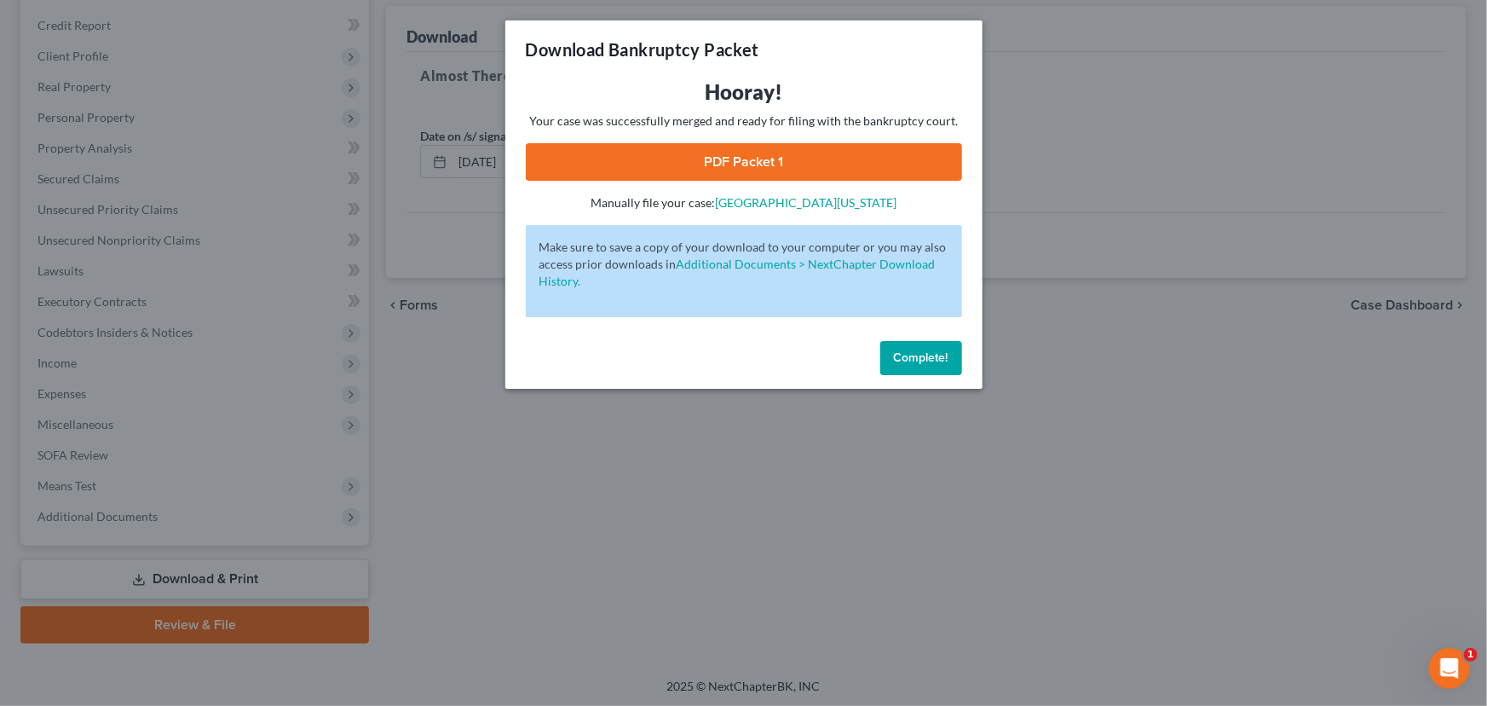
click at [651, 167] on link "PDF Packet 1" at bounding box center [744, 161] width 436 height 37
click at [932, 359] on span "Complete!" at bounding box center [921, 357] width 55 height 14
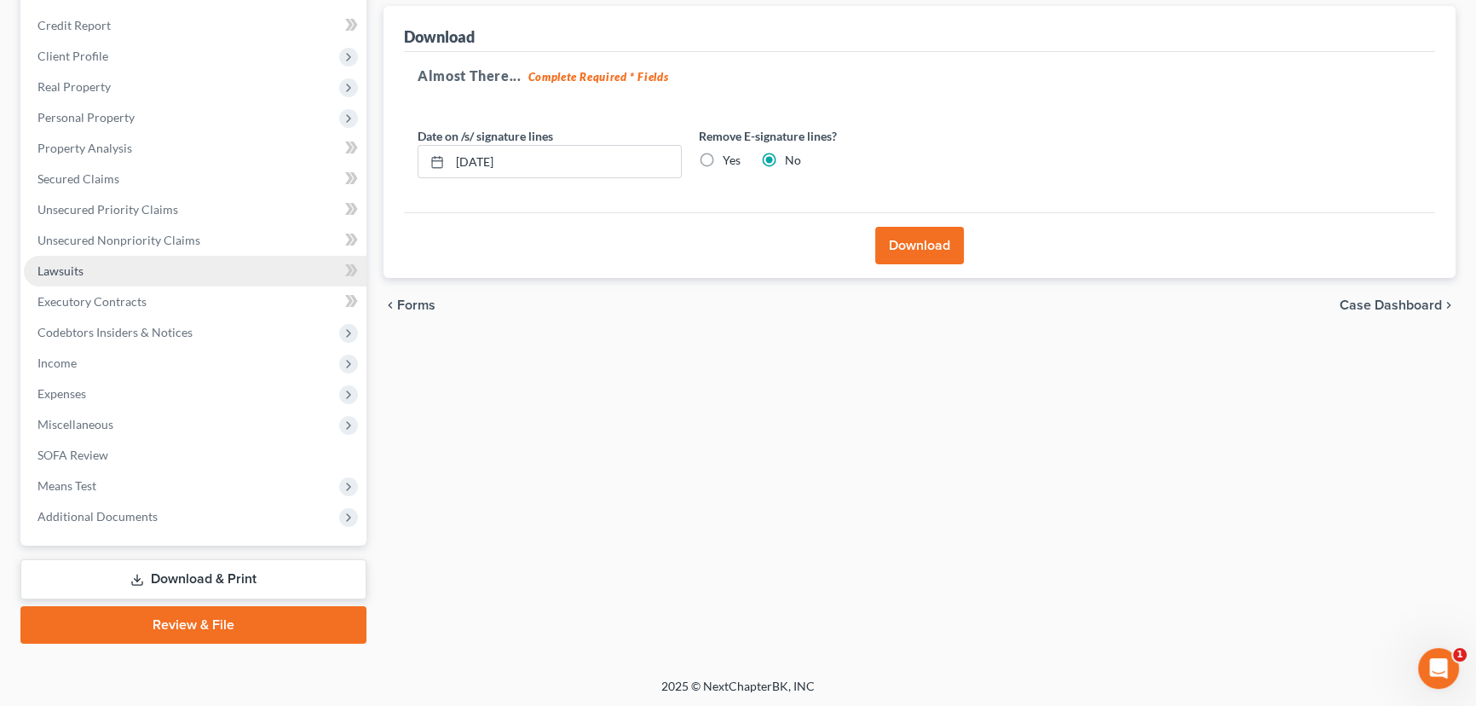
scroll to position [0, 0]
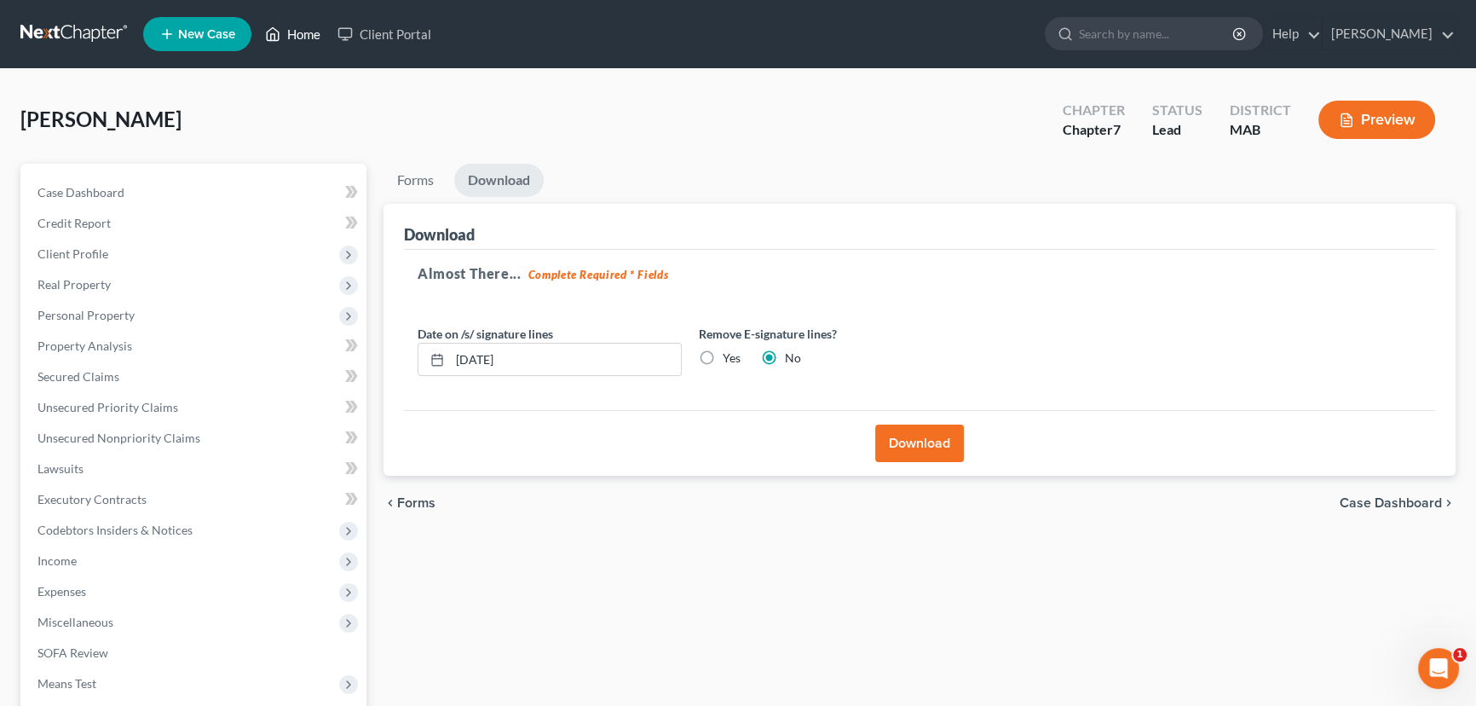
click at [293, 28] on link "Home" at bounding box center [293, 34] width 72 height 31
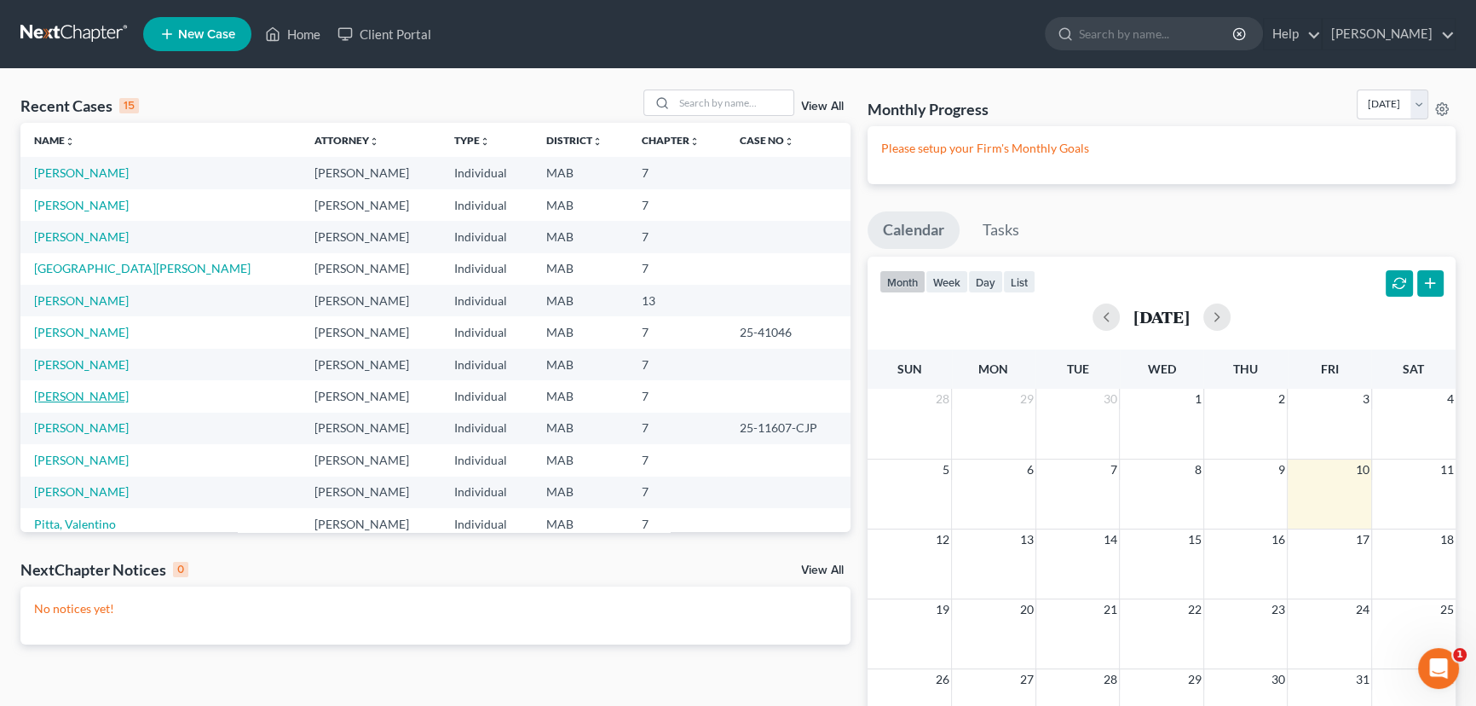
click at [93, 397] on link "[PERSON_NAME]" at bounding box center [81, 396] width 95 height 14
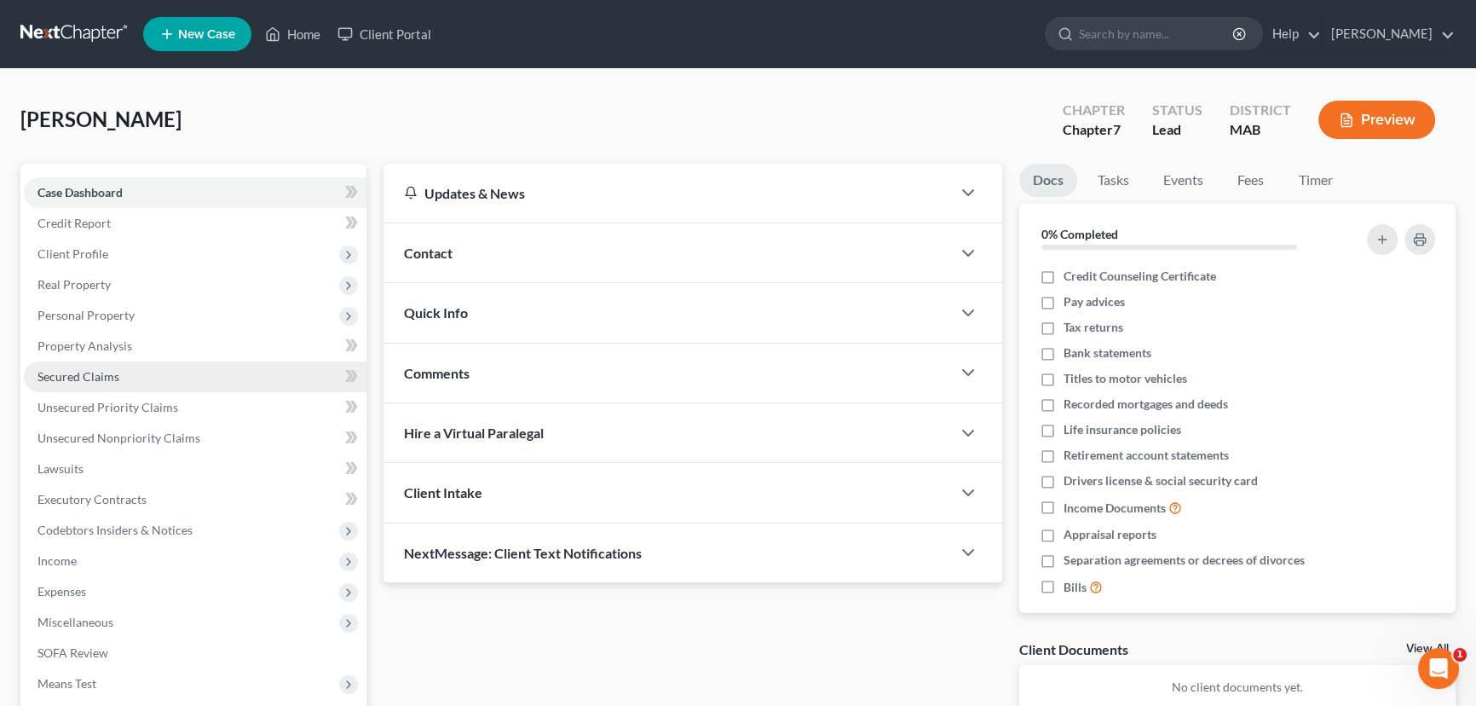
click at [101, 374] on span "Secured Claims" at bounding box center [78, 376] width 82 height 14
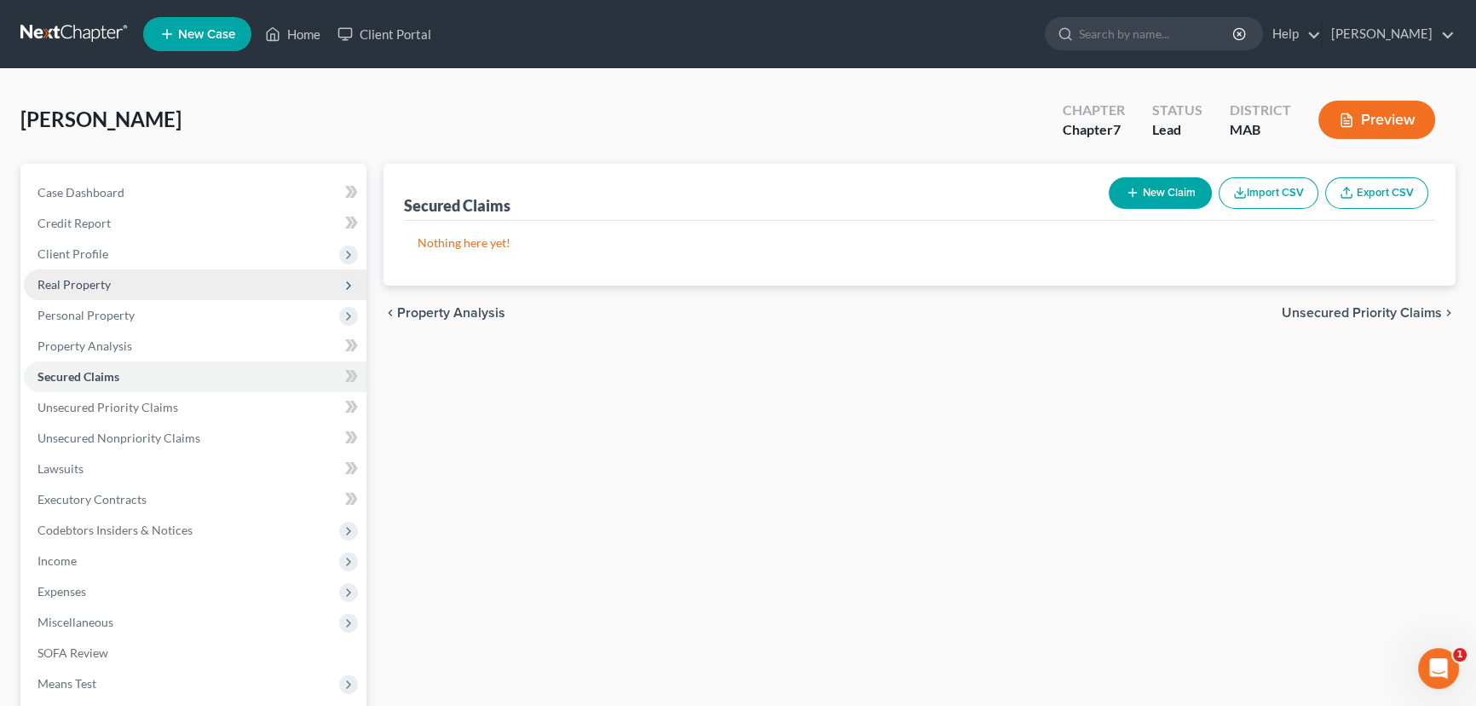
click at [96, 282] on span "Real Property" at bounding box center [73, 284] width 73 height 14
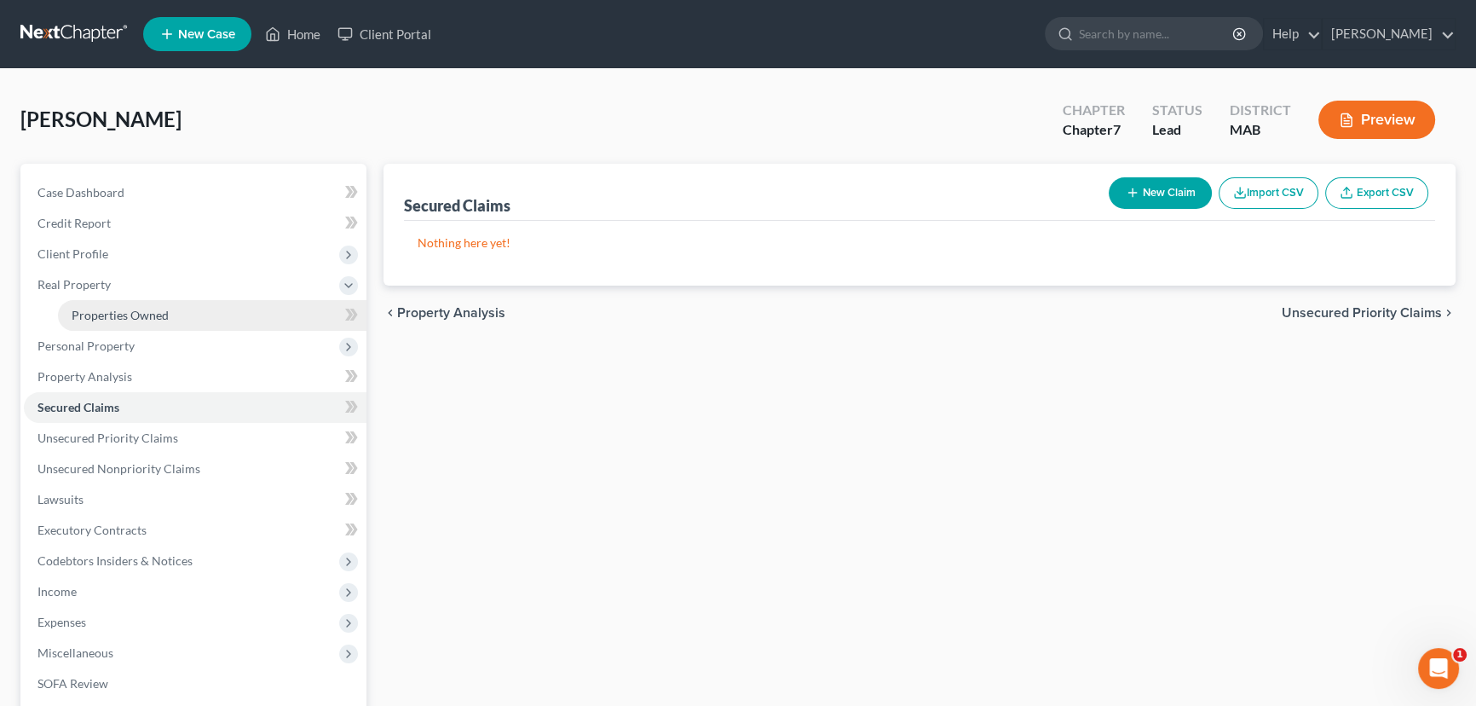
click at [98, 308] on span "Properties Owned" at bounding box center [120, 315] width 97 height 14
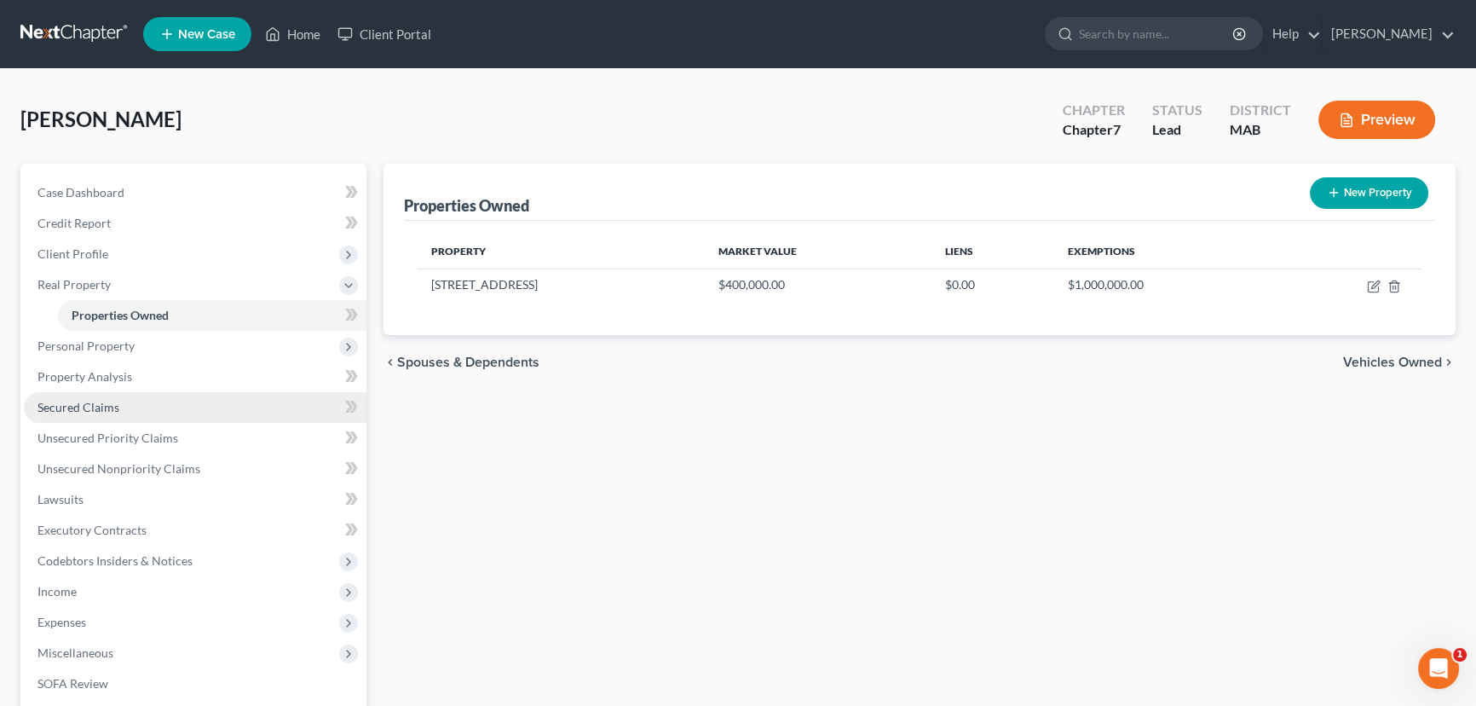
click at [77, 408] on span "Secured Claims" at bounding box center [78, 407] width 82 height 14
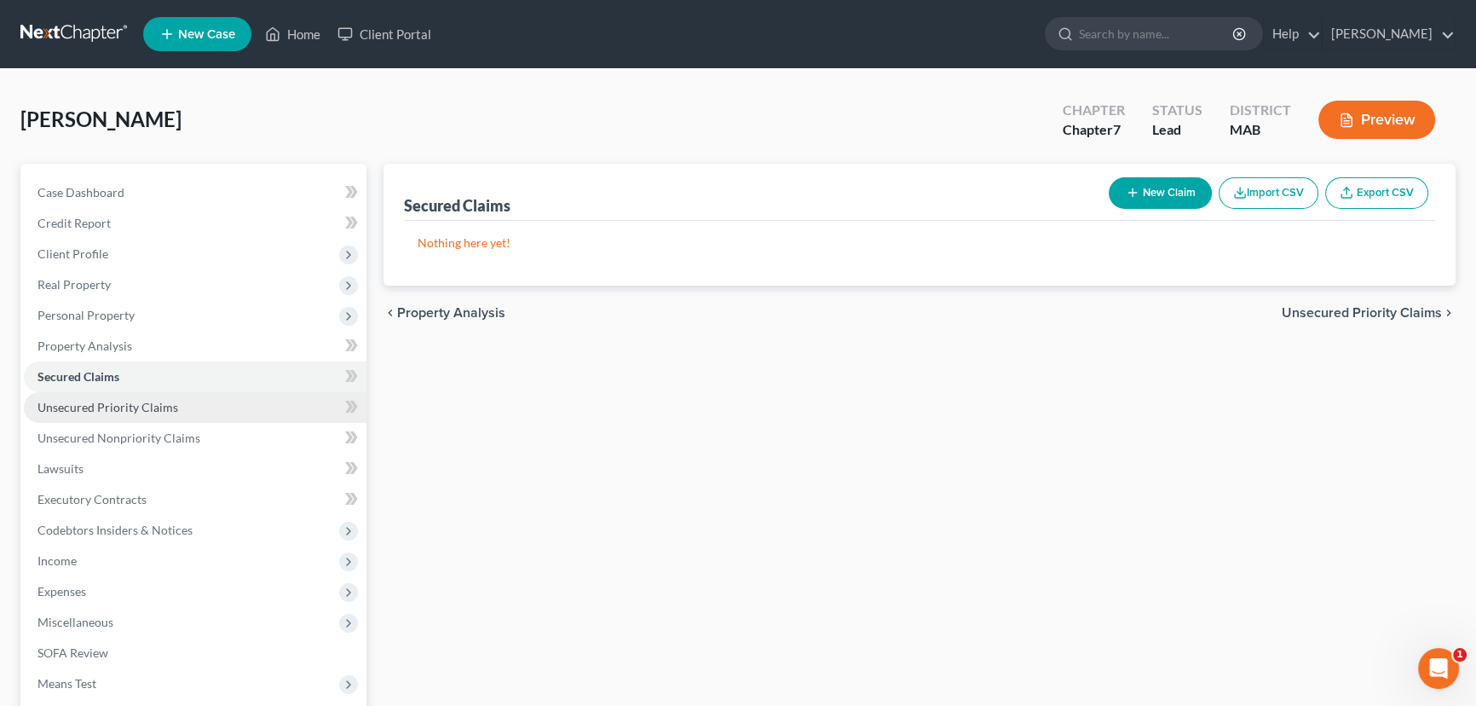
click at [89, 404] on span "Unsecured Priority Claims" at bounding box center [107, 407] width 141 height 14
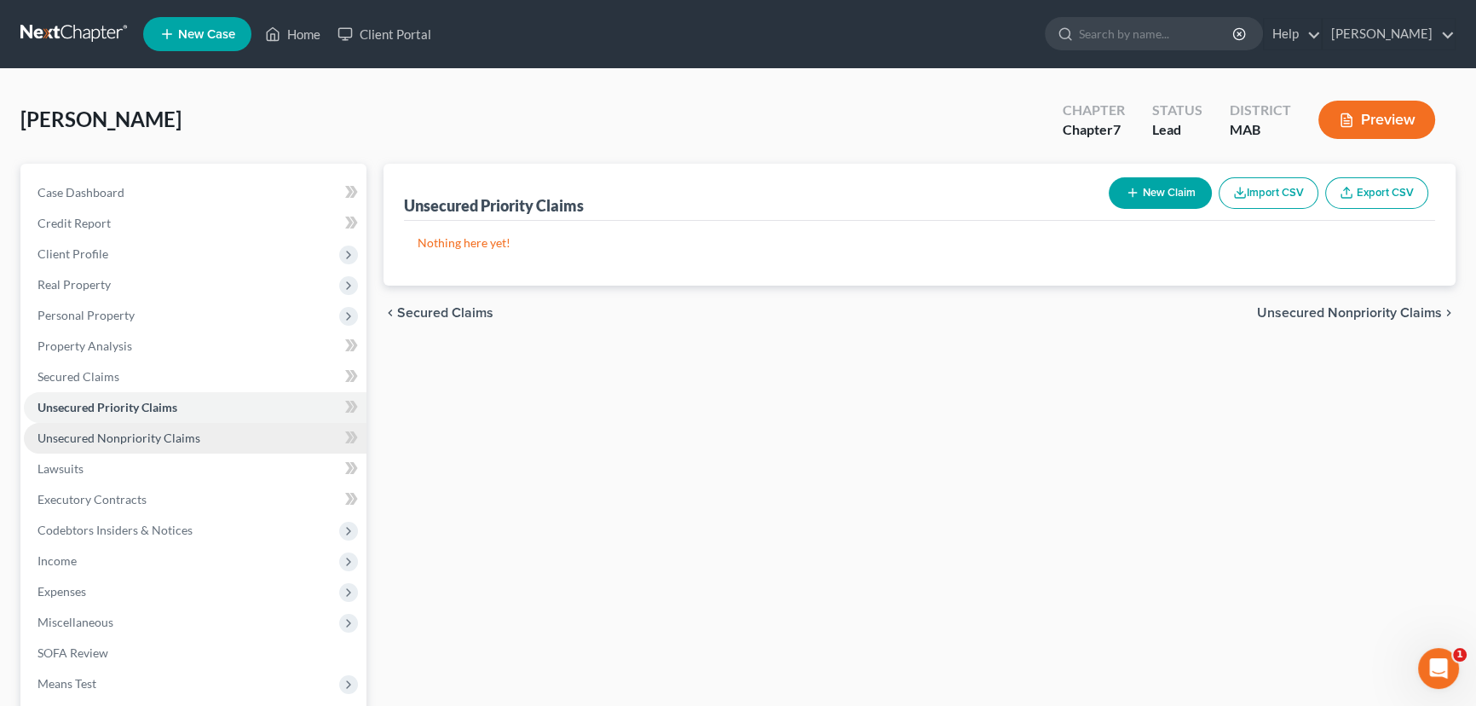
click at [84, 441] on span "Unsecured Nonpriority Claims" at bounding box center [118, 437] width 163 height 14
